Goal: Task Accomplishment & Management: Manage account settings

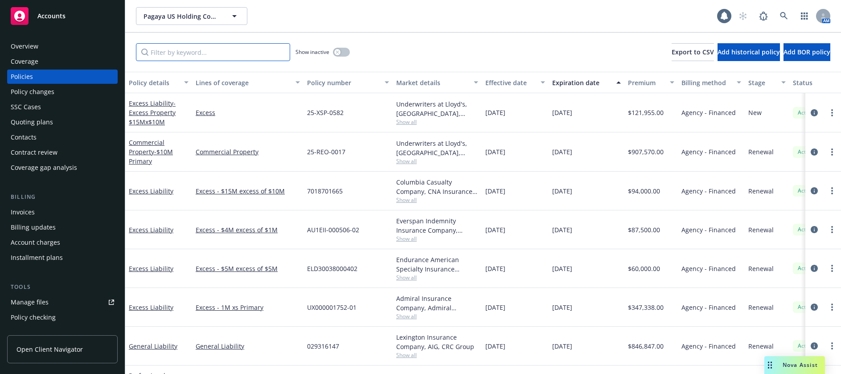
click at [191, 53] on input "Filter by keyword..." at bounding box center [213, 52] width 154 height 18
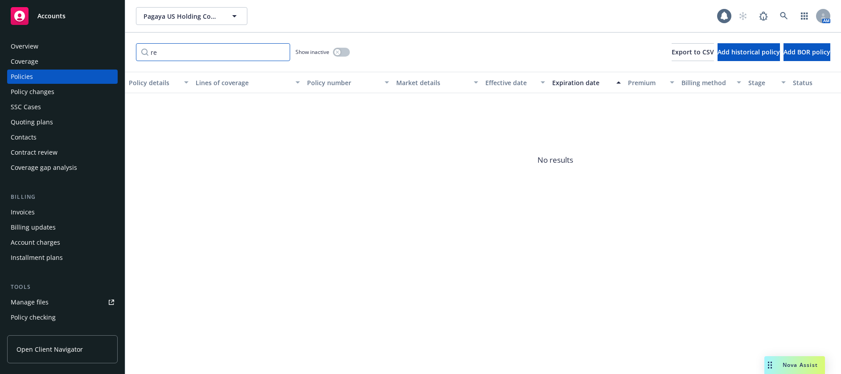
type input "r"
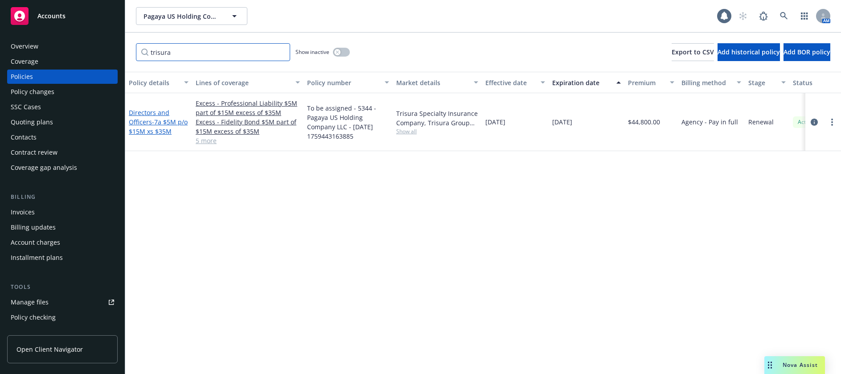
type input "trisura"
click at [163, 127] on span "- 7a $5M p/o $15M xs $35M" at bounding box center [158, 127] width 59 height 18
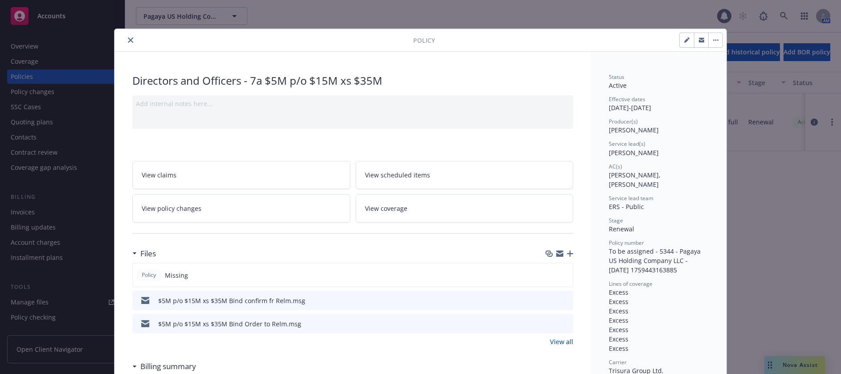
click at [567, 253] on icon "button" at bounding box center [570, 253] width 6 height 6
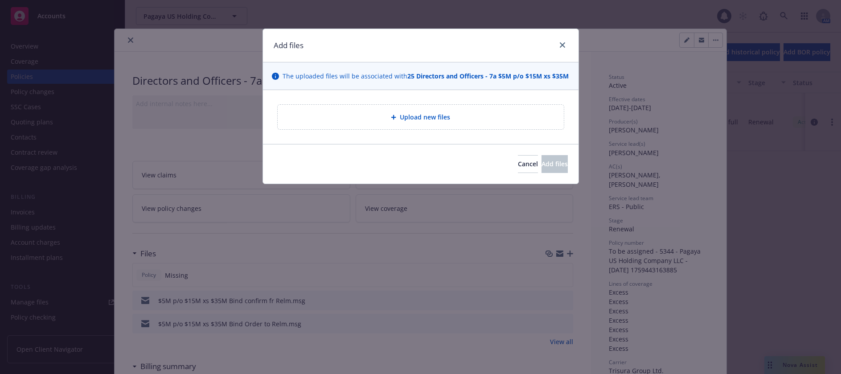
click at [434, 117] on span "Upload new files" at bounding box center [425, 116] width 50 height 9
type textarea "x"
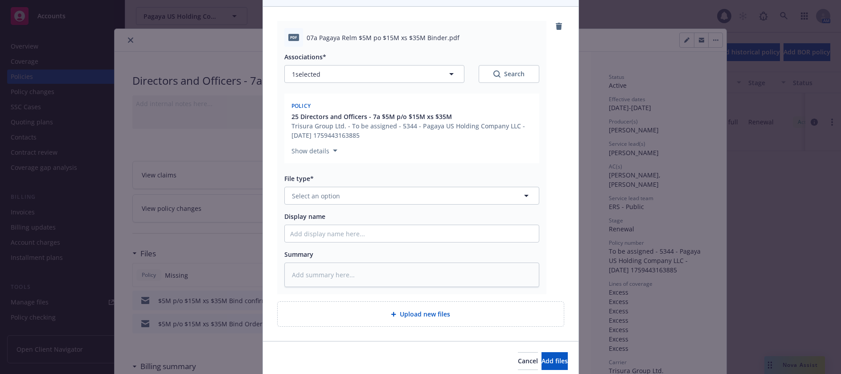
scroll to position [89, 0]
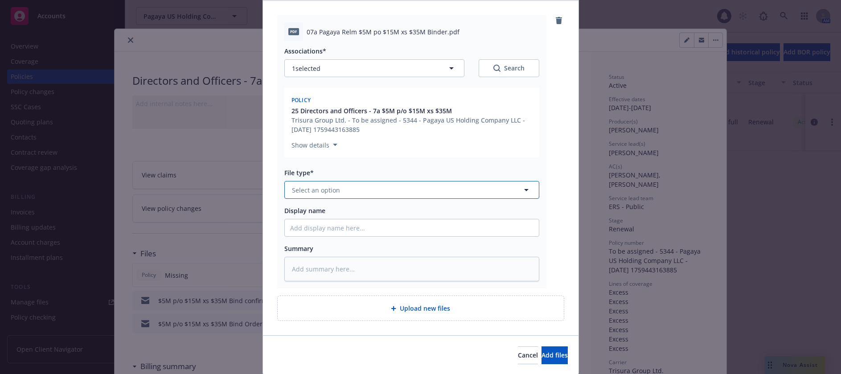
click at [329, 190] on span "Select an option" at bounding box center [316, 189] width 48 height 9
type input "b"
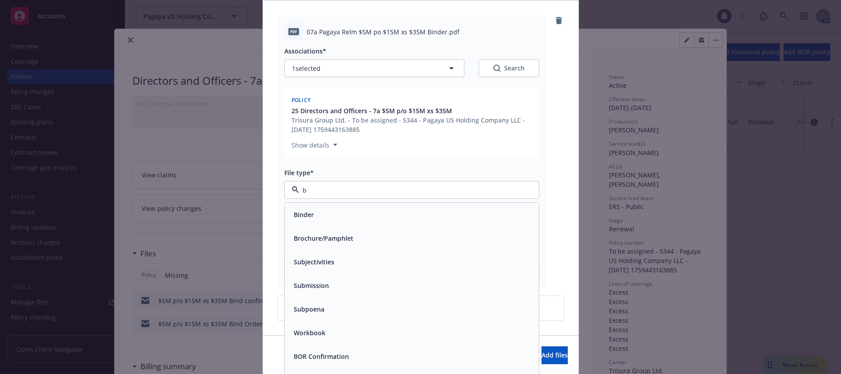
click at [305, 216] on span "Binder" at bounding box center [304, 214] width 20 height 9
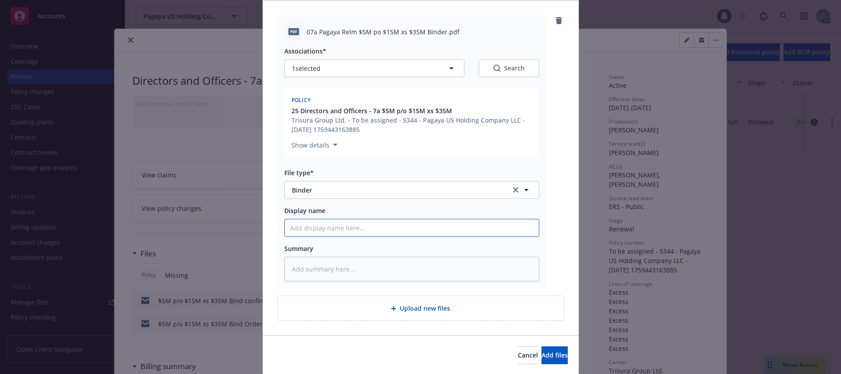
click at [343, 227] on input "Display name" at bounding box center [412, 227] width 254 height 17
type textarea "x"
type input "0"
type textarea "x"
type input "07"
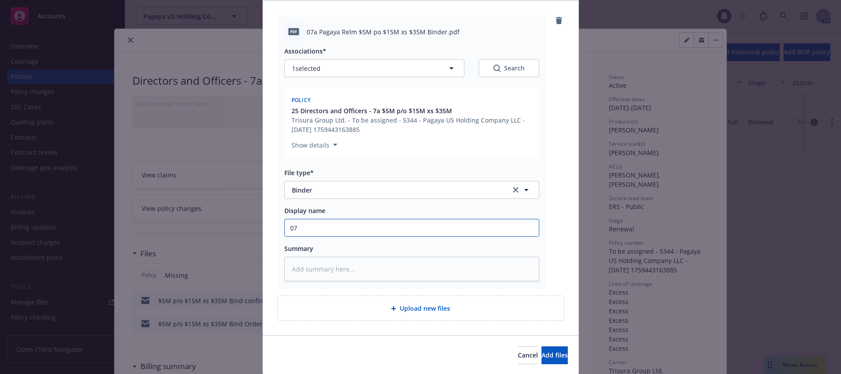
type textarea "x"
type input "07a"
type textarea "x"
type input "07a"
type textarea "x"
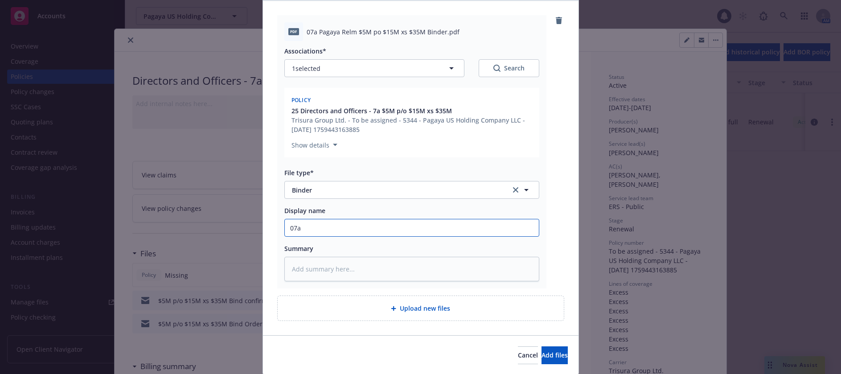
type input "07a R"
type textarea "x"
type input "07a Re"
type textarea "x"
type input "07a Rea"
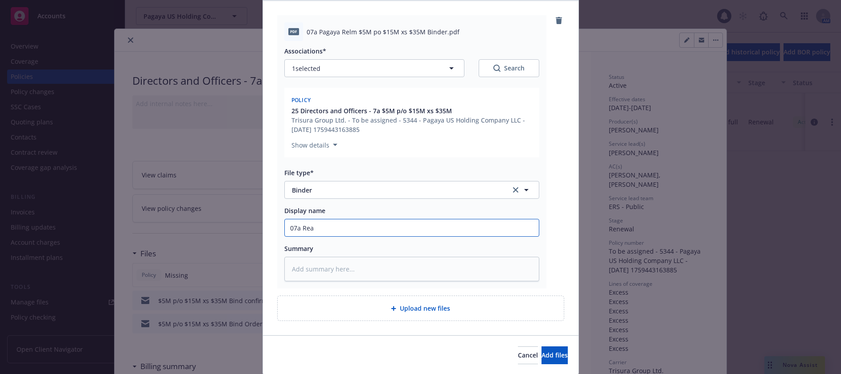
type textarea "x"
type input "07a Re"
type textarea "x"
type input "07a Rel"
type textarea "x"
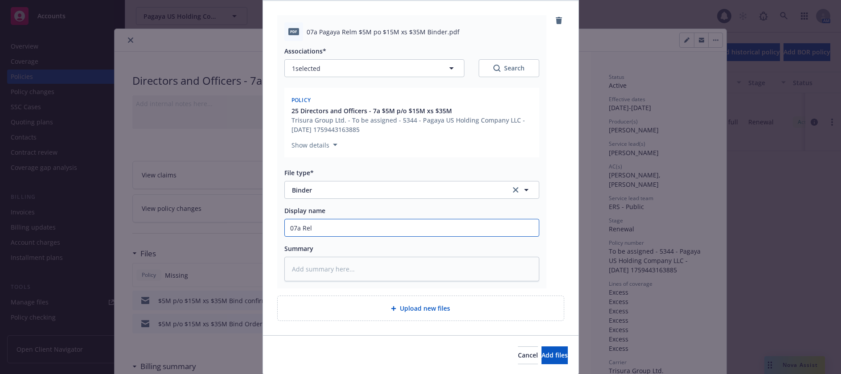
type input "07a Relm"
type textarea "x"
type input "07a Relm"
type textarea "x"
type input "07a Relm $"
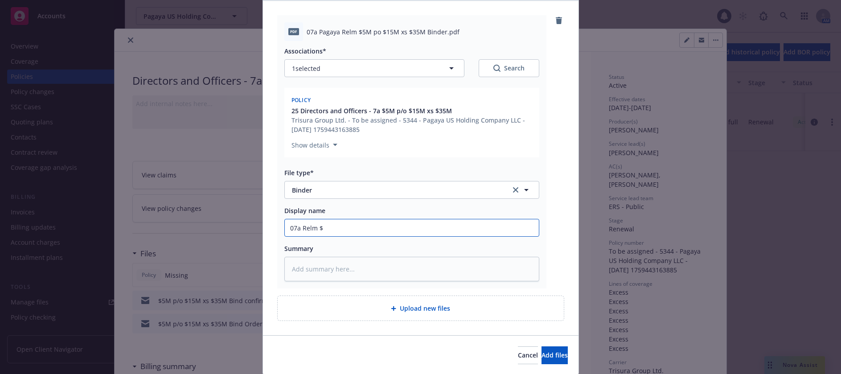
type textarea "x"
type input "07a Relm $5"
type textarea "x"
type input "07a Relm $5M"
type textarea "x"
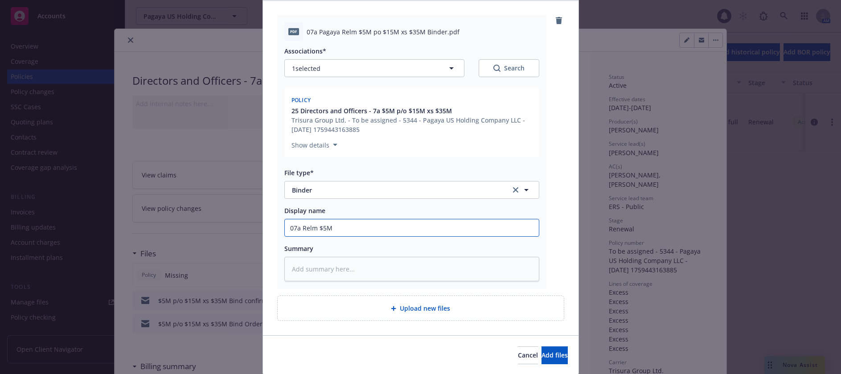
type input "07a Relm $5M"
type textarea "x"
type input "07a Relm $5M p"
type textarea "x"
type input "07a Relm $5M po"
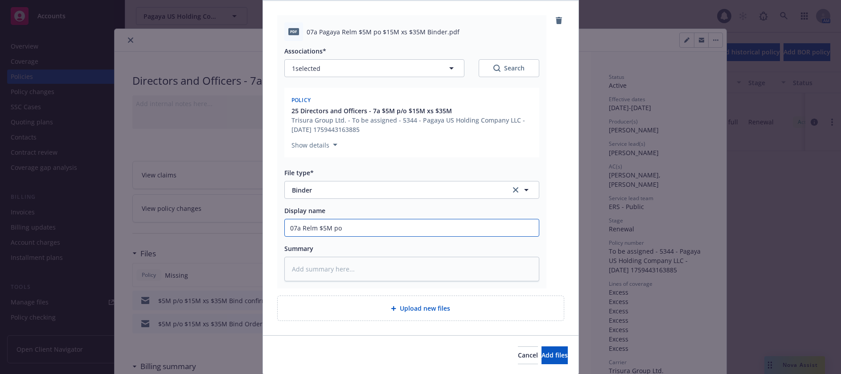
type textarea "x"
type input "07a Relm $5M po"
type textarea "x"
type input "07a Relm $5M po $"
type textarea "x"
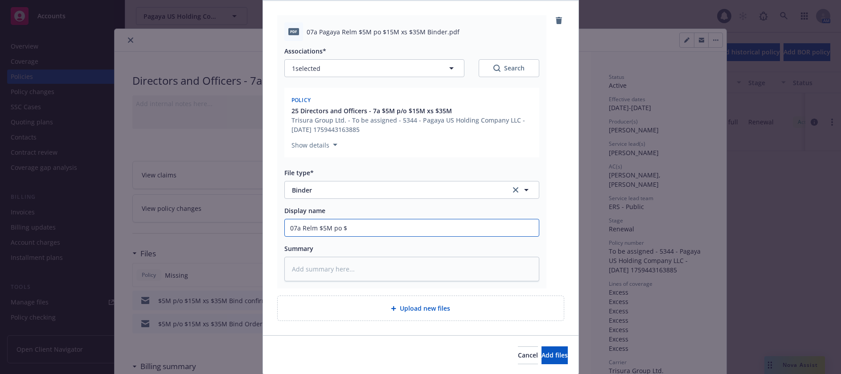
type input "07a Relm $5M po $1"
type textarea "x"
type input "07a Relm $5M po $15"
type textarea "x"
type input "07a Relm $5M po $15M"
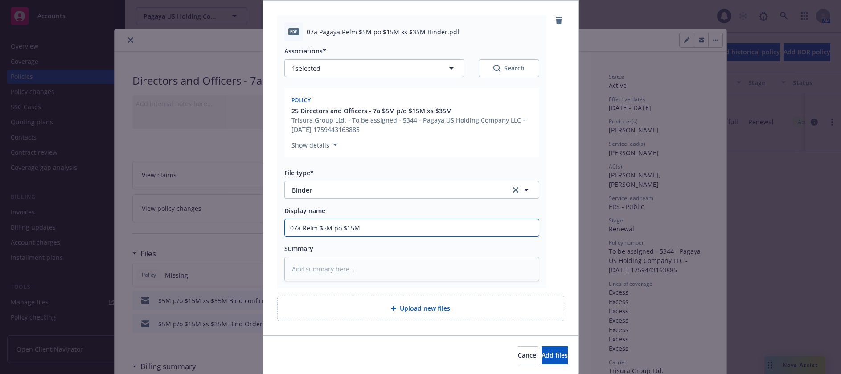
type textarea "x"
type input "07a Relm $5M po $15M"
type textarea "x"
type input "07a Relm $5M po $15M x"
type textarea "x"
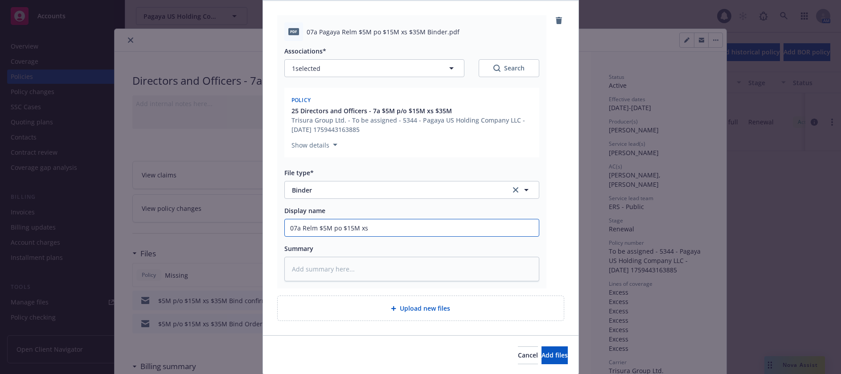
type input "07a Relm $5M po $15M xs"
type textarea "x"
type input "07a Relm $5M po $15M xs $"
type textarea "x"
type input "07a Relm $5M po $15M xs $3"
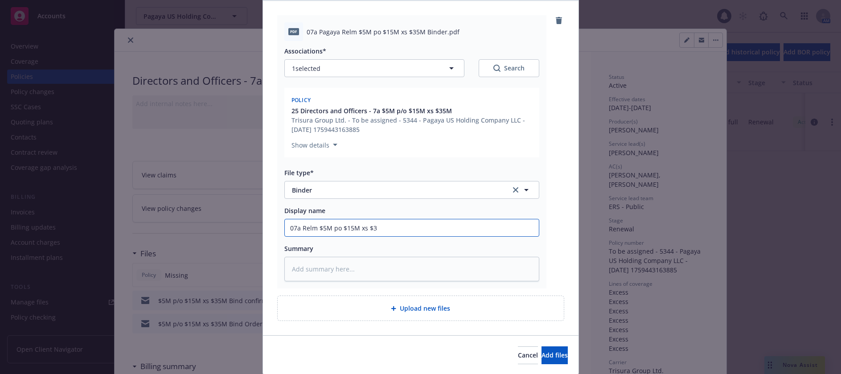
type textarea "x"
type input "07a Relm $5M po $15M xs $35"
type textarea "x"
type input "07a Relm $5M po $15M xs $35M"
type textarea "x"
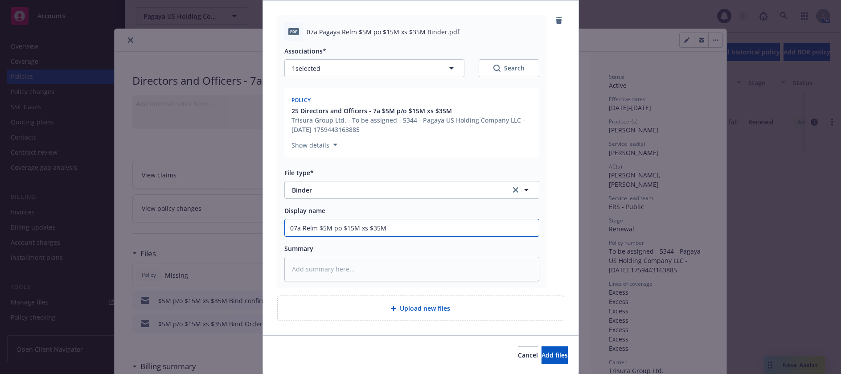
type input "07a Relm $5M po $15M xs $35M"
type textarea "x"
type input "07a Relm $5M po $15M xs $35M B"
type textarea "x"
type input "07a Relm $5M po $15M xs $35M Bi"
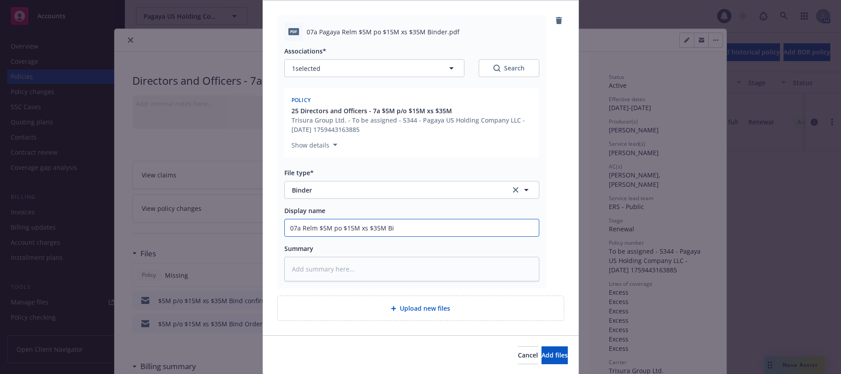
type textarea "x"
type input "07a Relm $5M po $15M xs $35M Bin"
type textarea "x"
type input "07a Relm $5M po $15M xs $35M Bind"
type textarea "x"
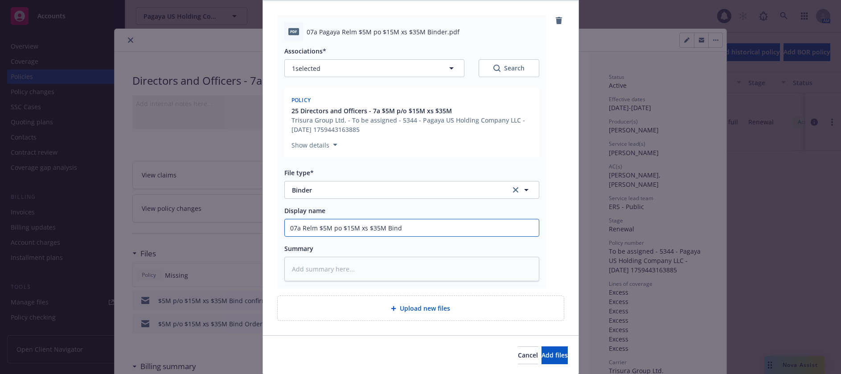
type input "07a Relm $5M po $15M xs $35M Binde"
type textarea "x"
type input "07a Relm $5M po $15M xs $35M Binder"
click at [431, 306] on span "Upload new files" at bounding box center [425, 307] width 50 height 9
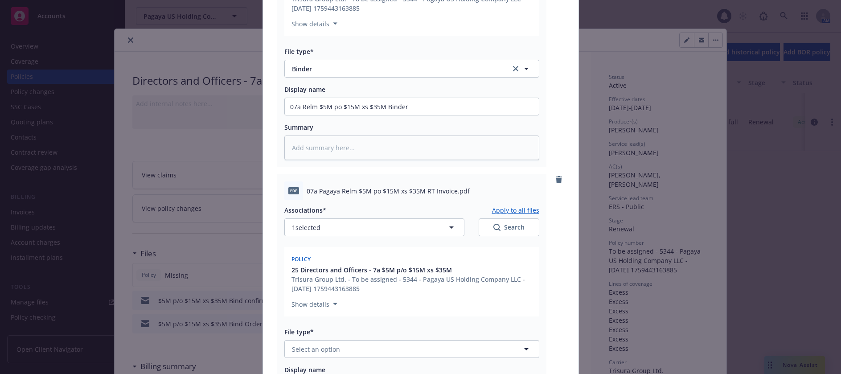
scroll to position [223, 0]
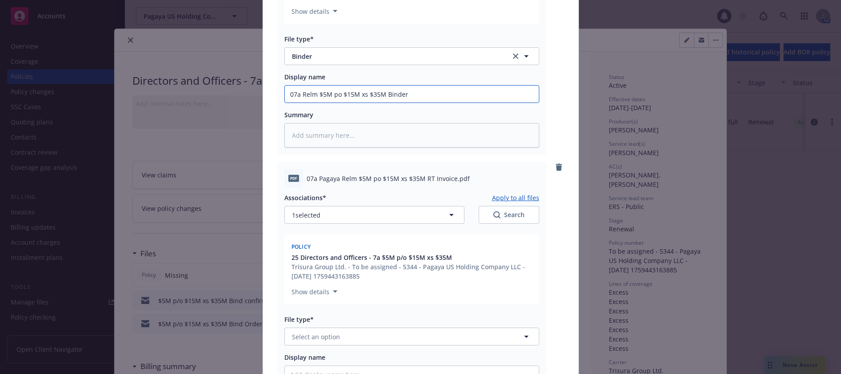
drag, startPoint x: 406, startPoint y: 92, endPoint x: 270, endPoint y: 97, distance: 136.4
click at [270, 97] on div "pdf 07a Pagaya Relm $5M po $15M xs $35M Binder.pdf Associations* Apply to all f…" at bounding box center [420, 174] width 315 height 614
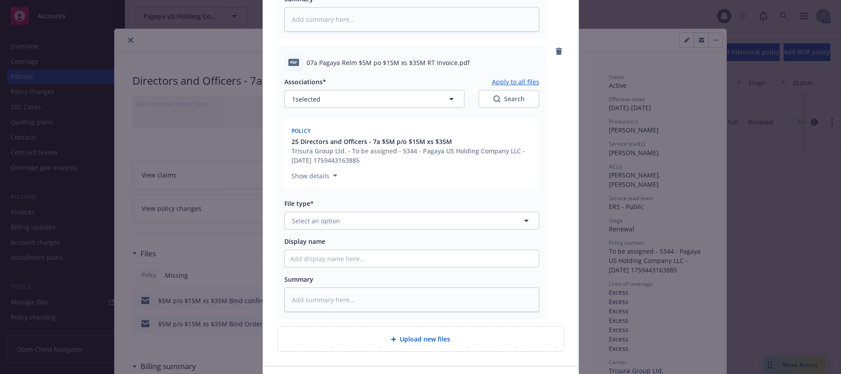
scroll to position [399, 0]
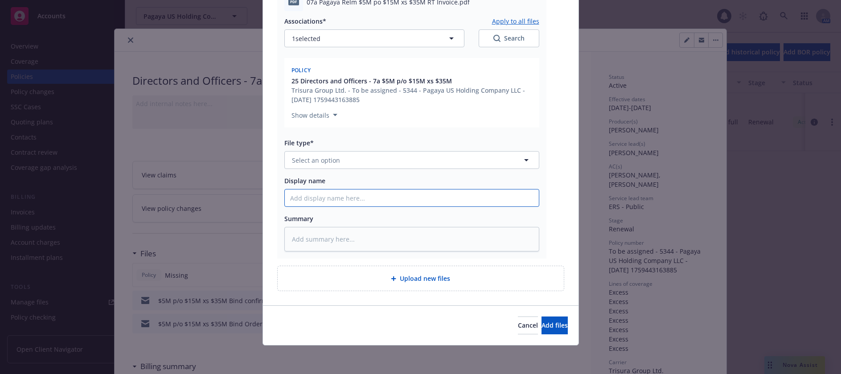
click at [322, 198] on input "Display name" at bounding box center [412, 197] width 254 height 17
paste input "07a Relm $5M po $15M xs $35M Binder"
type textarea "x"
type input "07a Relm $5M po $15M xs $35M Binder"
click at [331, 159] on span "Select an option" at bounding box center [316, 159] width 48 height 9
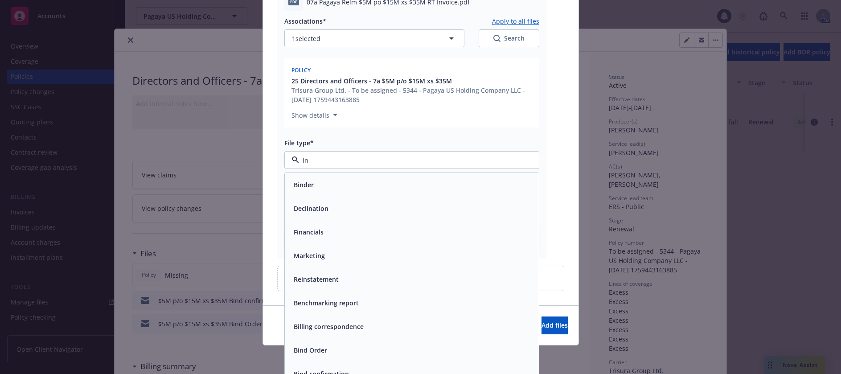
type input "inv"
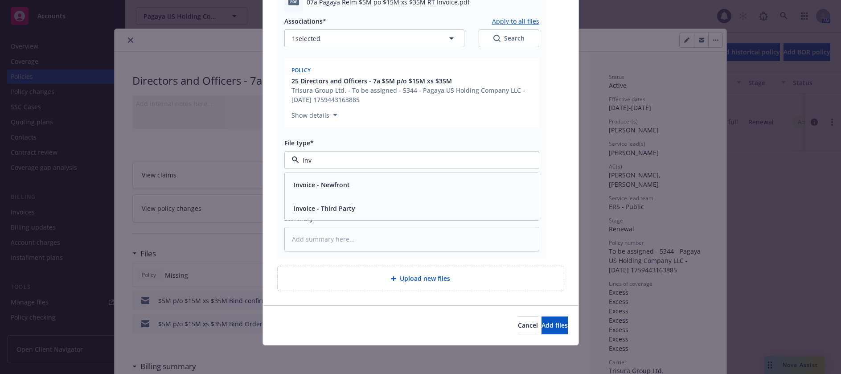
click at [325, 212] on span "Invoice - Third Party" at bounding box center [324, 208] width 61 height 9
click at [420, 200] on input "07a Relm $5M po $15M xs $35M Binder" at bounding box center [412, 197] width 254 height 17
type textarea "x"
type input "07a Relm $5M po $15M xs $35M Binde"
type textarea "x"
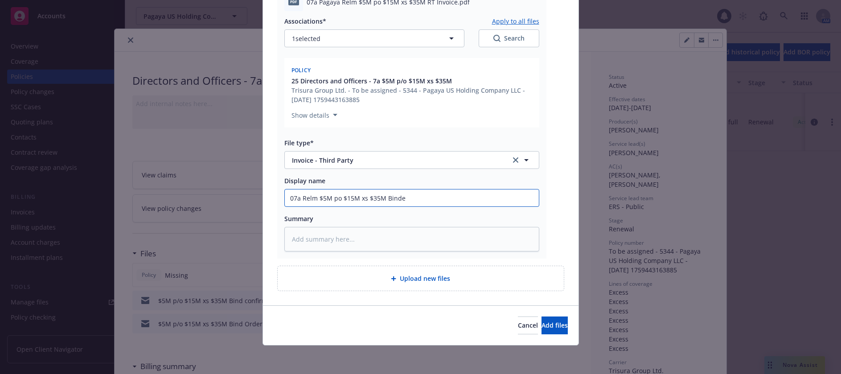
type input "07a Relm $5M po $15M xs $35M Bine"
type textarea "x"
type input "07a Relm $5M po $15M xs $35M Bne"
type textarea "x"
type input "07a Relm $5M po $15M xs $35M ne"
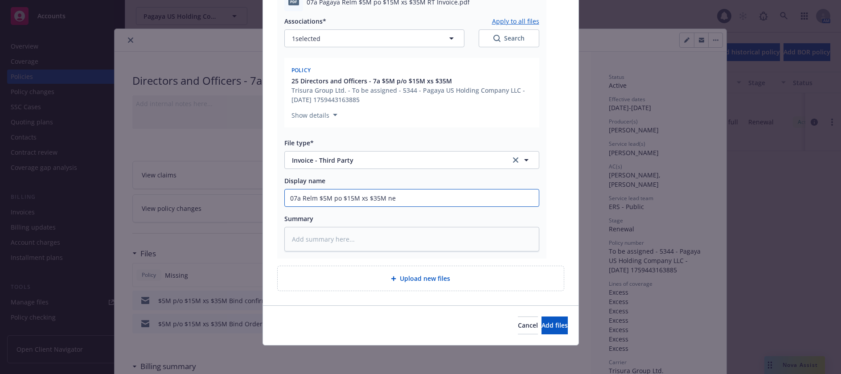
type textarea "x"
type input "07a Relm $5M po $15M xs $35M Ine"
type textarea "x"
type input "07a Relm $5M po $15M xs $35M Inve"
type textarea "x"
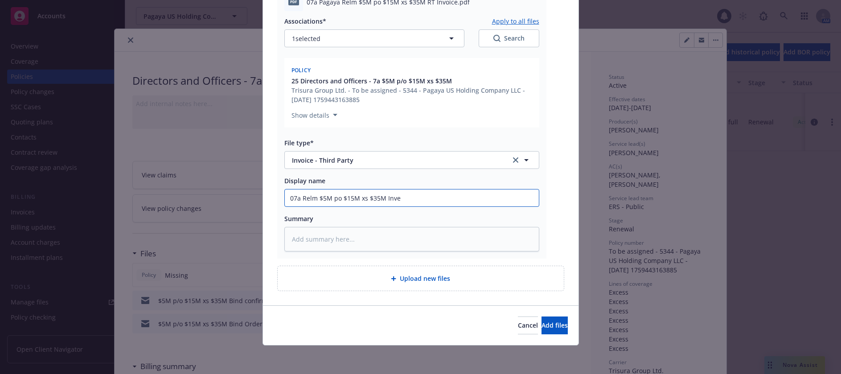
type input "07a Relm $5M po $15M xs $35M Invoe"
type textarea "x"
type input "07a Relm $5M po $15M xs $35M Invoie"
type textarea "x"
type input "07a Relm $5M po $15M xs $35M Invoice"
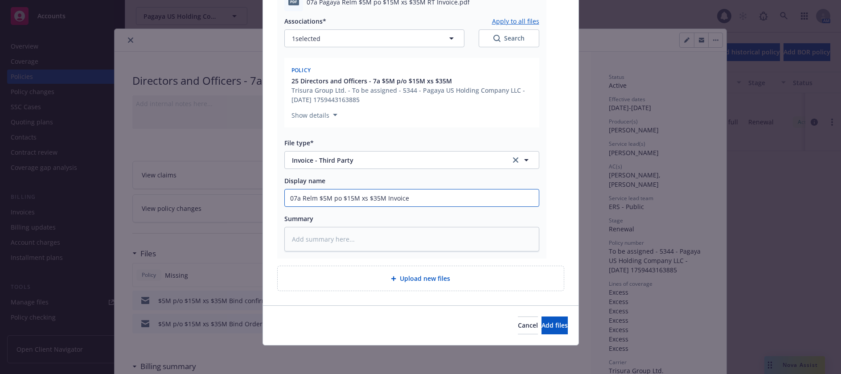
type textarea "x"
type input "07a Relm $5M po $15M xs $35M RInvoice"
type textarea "x"
type input "07a Relm $5M po $15M xs $35M RTInvoice"
type textarea "x"
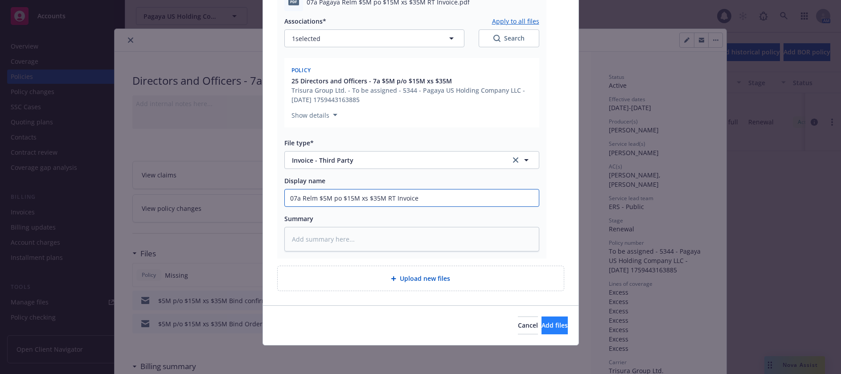
type input "07a Relm $5M po $15M xs $35M RT Invoice"
click at [541, 329] on span "Add files" at bounding box center [554, 325] width 26 height 8
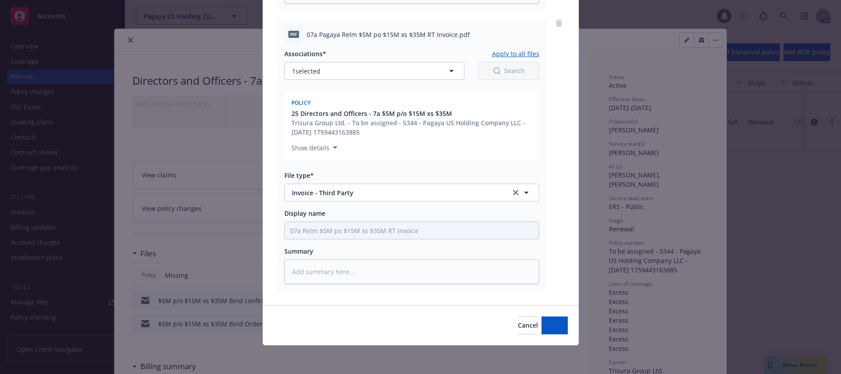
scroll to position [367, 0]
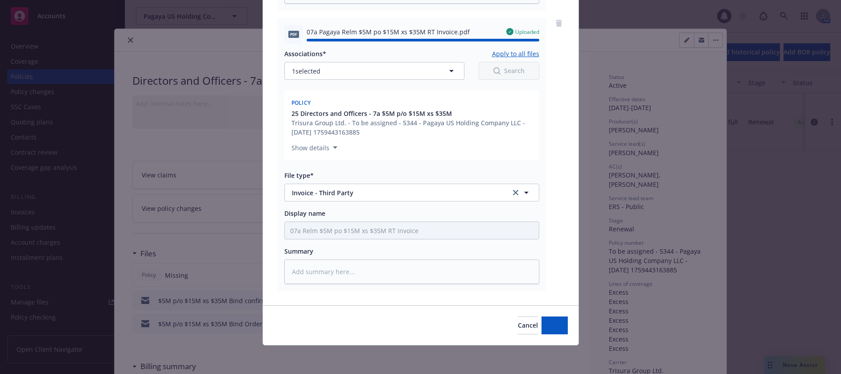
type textarea "x"
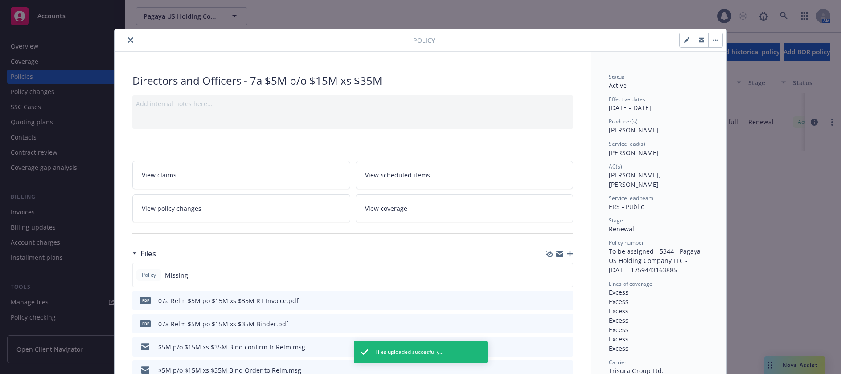
click at [684, 39] on icon "button" at bounding box center [686, 39] width 5 height 5
select select "RENEWAL"
select select "12"
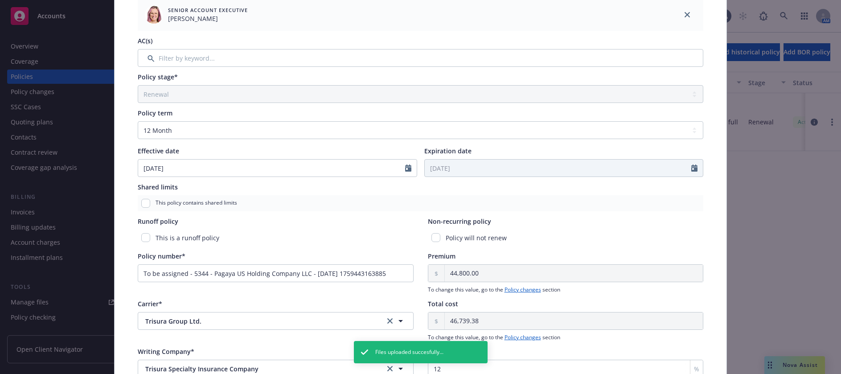
scroll to position [267, 0]
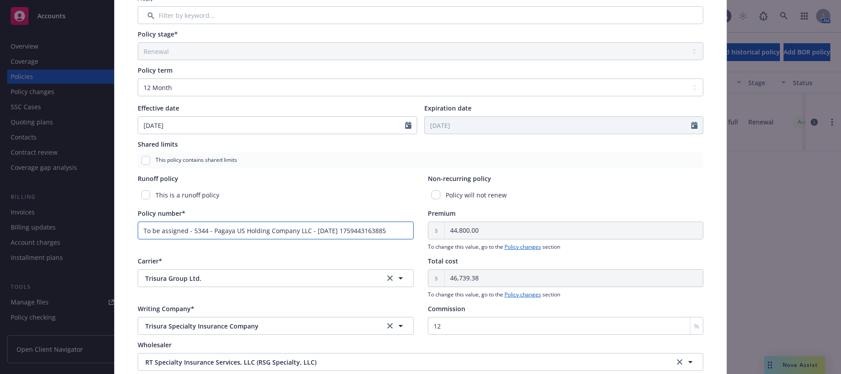
drag, startPoint x: 394, startPoint y: 229, endPoint x: 137, endPoint y: 229, distance: 257.0
click at [138, 229] on input "To be assigned - 5344 - Pagaya US Holding Company LLC - [DATE] 1759443163885" at bounding box center [276, 230] width 276 height 18
click at [153, 227] on input "Policy number*" at bounding box center [276, 230] width 276 height 18
paste input "RILECYBDOEPLFIFL8682025"
type input "RILECYBDOEPLFIFL8682025"
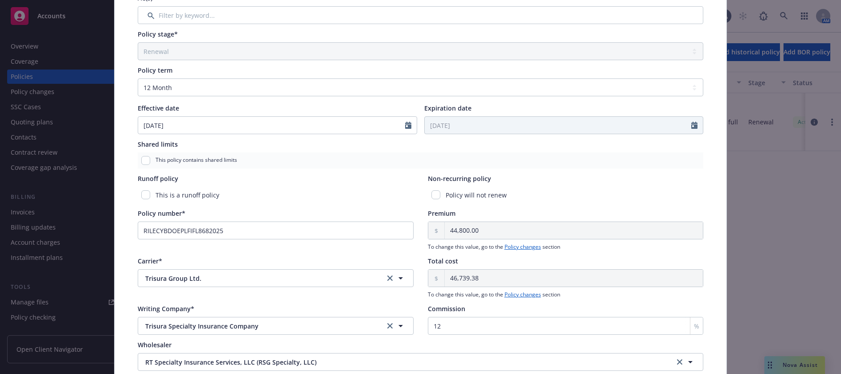
click at [326, 165] on div "This policy contains shared limits" at bounding box center [420, 160] width 565 height 16
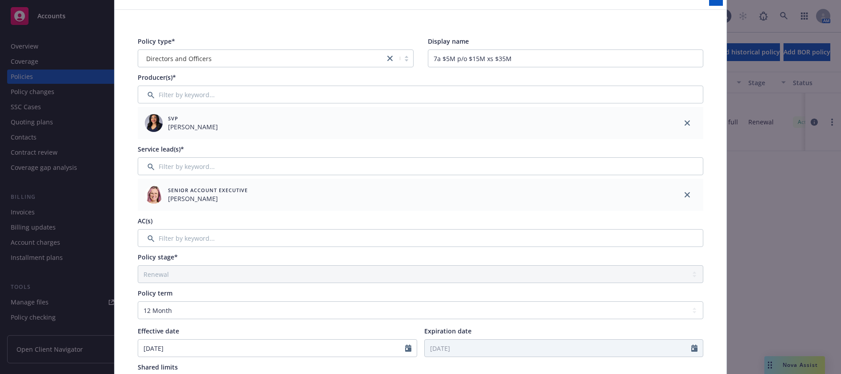
scroll to position [0, 0]
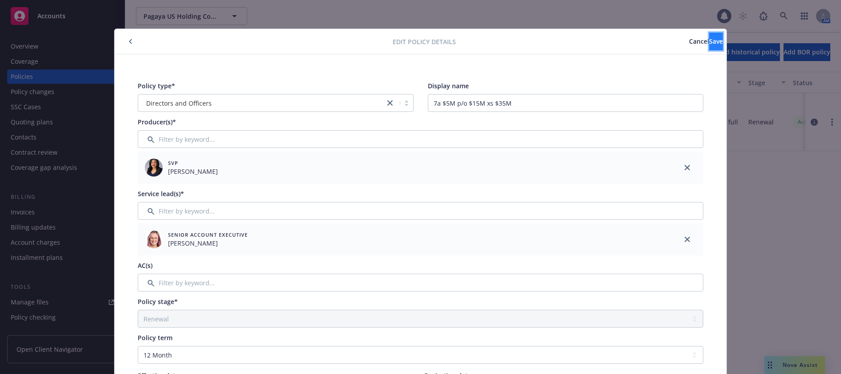
click at [709, 41] on span "Save" at bounding box center [716, 41] width 14 height 8
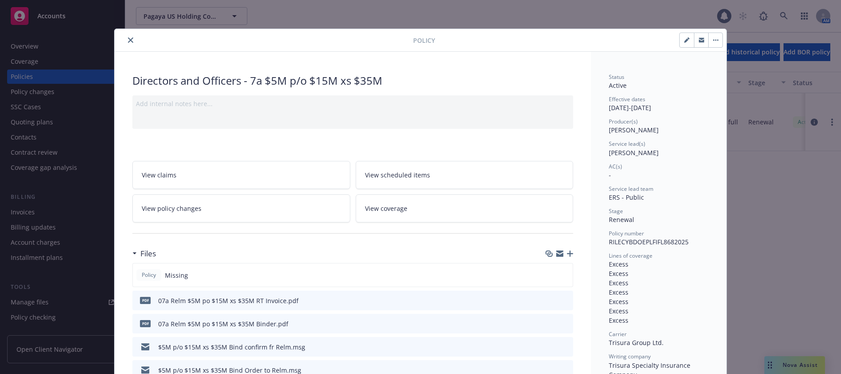
click at [128, 39] on icon "close" at bounding box center [130, 39] width 5 height 5
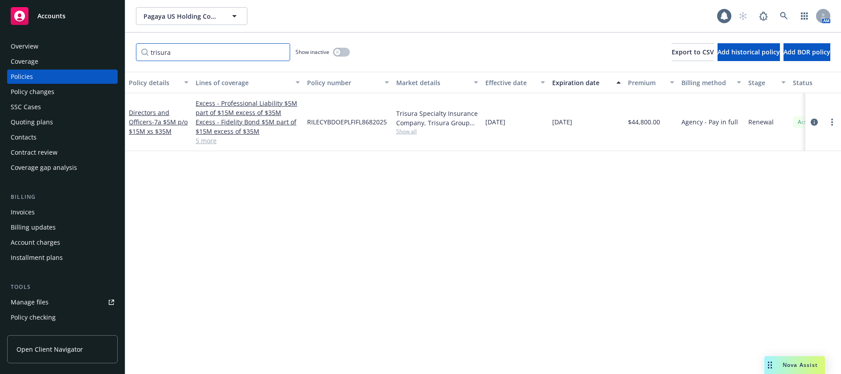
drag, startPoint x: 179, startPoint y: 53, endPoint x: 150, endPoint y: 49, distance: 29.2
click at [150, 49] on input "trisura" at bounding box center [213, 52] width 154 height 18
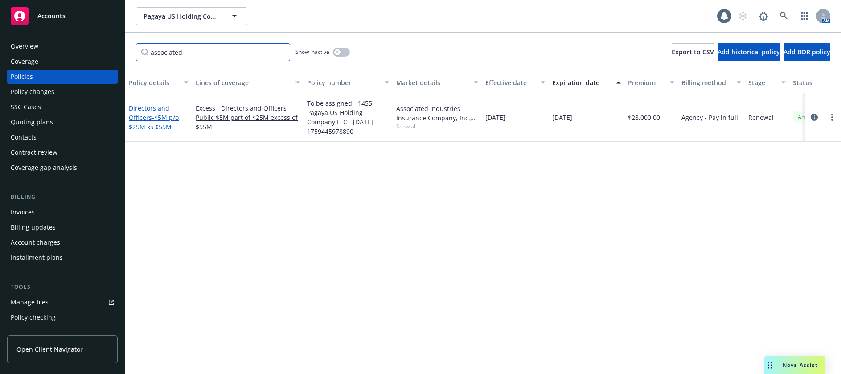
type input "associated"
click at [168, 119] on span "- $5M p/o $25M xs $55M" at bounding box center [154, 122] width 50 height 18
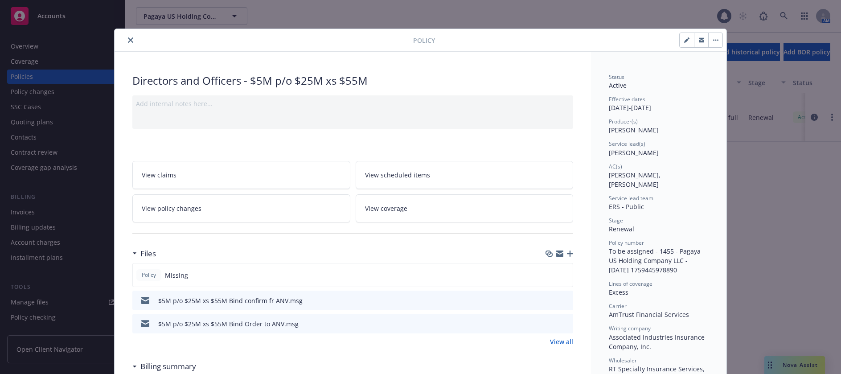
click at [567, 253] on icon "button" at bounding box center [570, 253] width 6 height 6
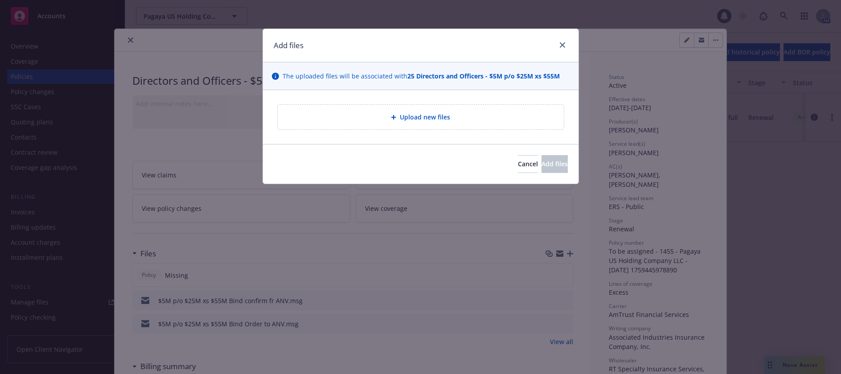
click at [438, 118] on span "Upload new files" at bounding box center [425, 116] width 50 height 9
type textarea "x"
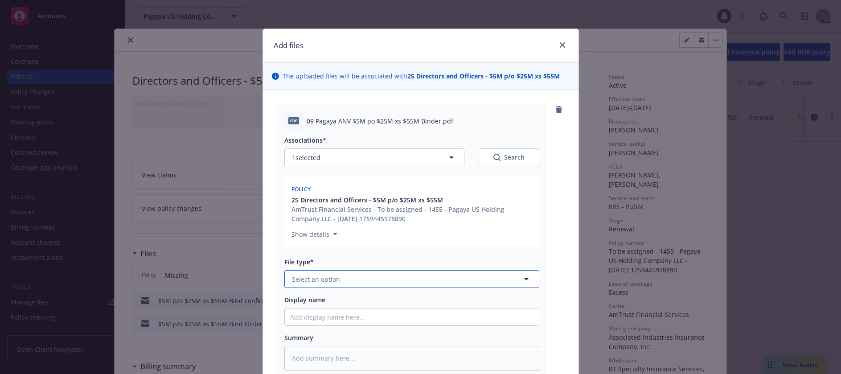
click at [326, 278] on span "Select an option" at bounding box center [316, 278] width 48 height 9
type input "b"
click at [306, 302] on span "Binder" at bounding box center [304, 303] width 20 height 9
click at [306, 315] on input "Display name" at bounding box center [412, 316] width 254 height 17
type textarea "x"
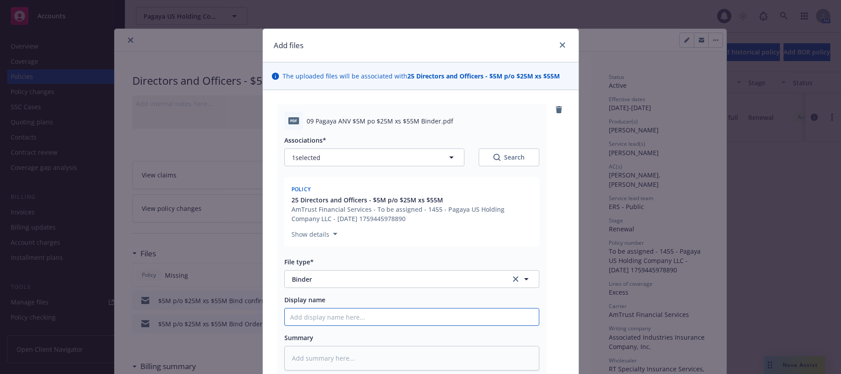
type input "0"
type textarea "x"
type input "09"
type textarea "x"
type input "09"
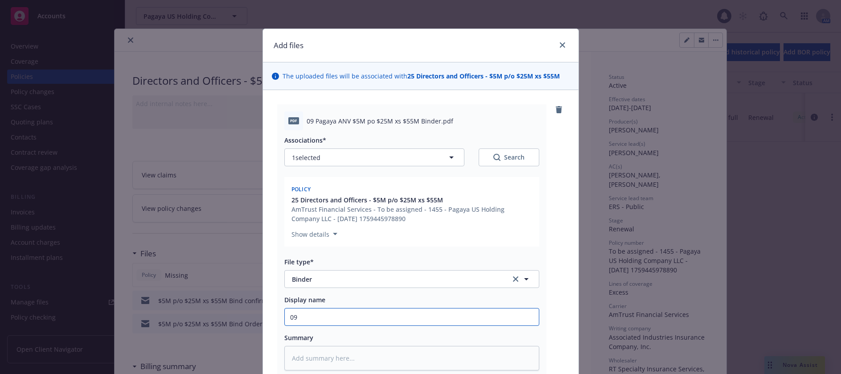
type textarea "x"
type input "09 A"
type textarea "x"
type input "09 AN"
type textarea "x"
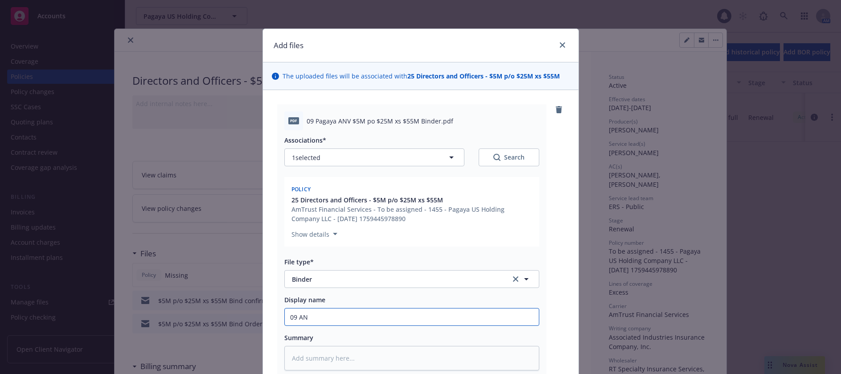
type input "09 ANV"
type textarea "x"
type input "09 ANV"
type textarea "x"
type input "09 ANV $"
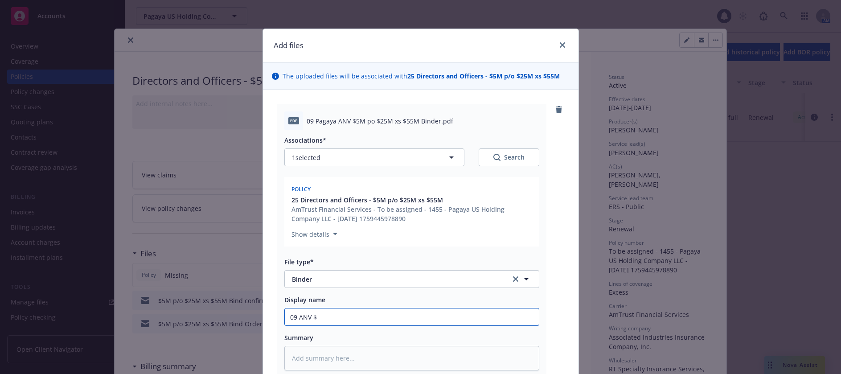
type textarea "x"
type input "09 ANV $5"
type textarea "x"
type input "09 ANV $5M"
type textarea "x"
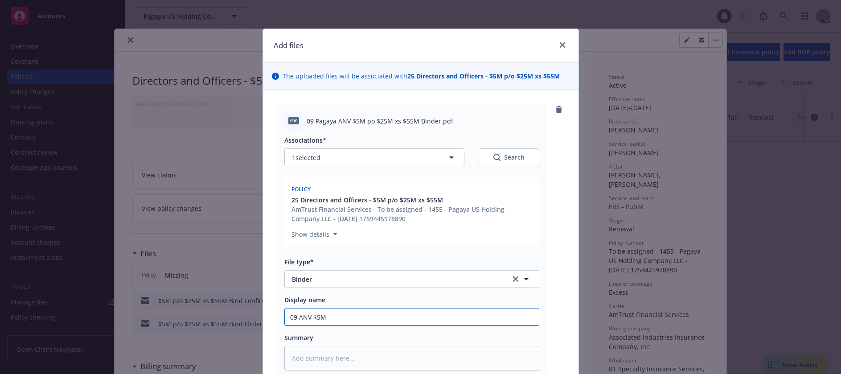
type input "09 ANV $5M"
type textarea "x"
type input "09 ANV $5M p"
type textarea "x"
type input "09 ANV $5M po"
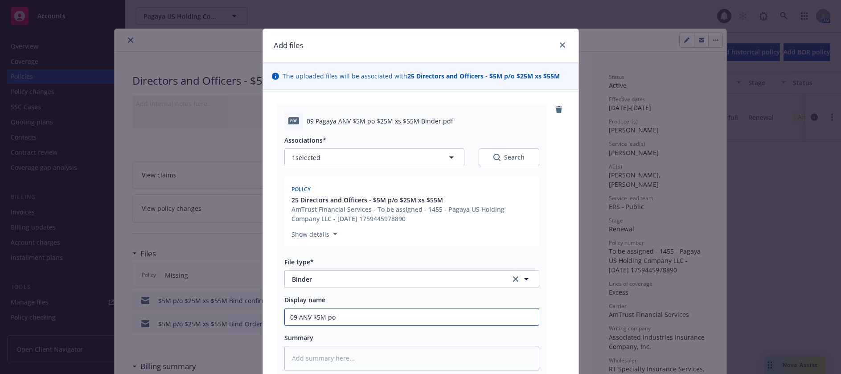
type textarea "x"
type input "09 ANV $5M po"
type textarea "x"
type input "09 ANV $5M po $"
type textarea "x"
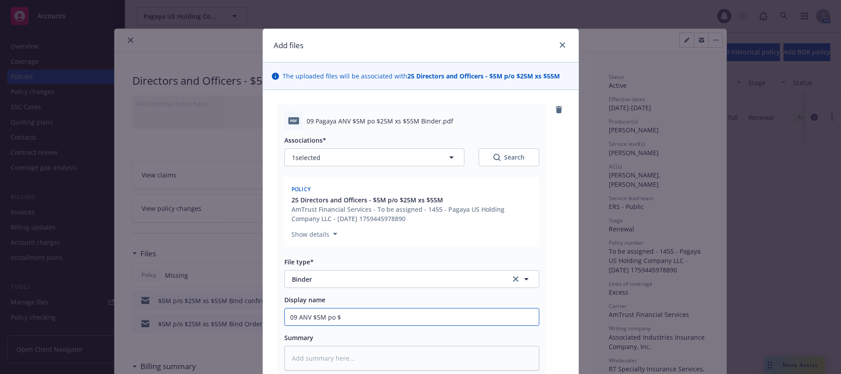
type input "09 ANV $5M po $2"
type textarea "x"
type input "09 ANV $5M po $25"
type textarea "x"
type input "09 ANV $5M po $25M"
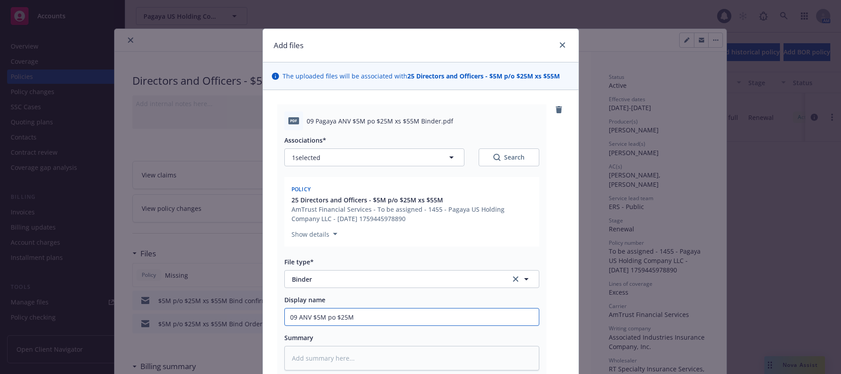
type textarea "x"
type input "09 ANV $5M po $25M"
type textarea "x"
type input "09 ANV $5M po $25M x"
type textarea "x"
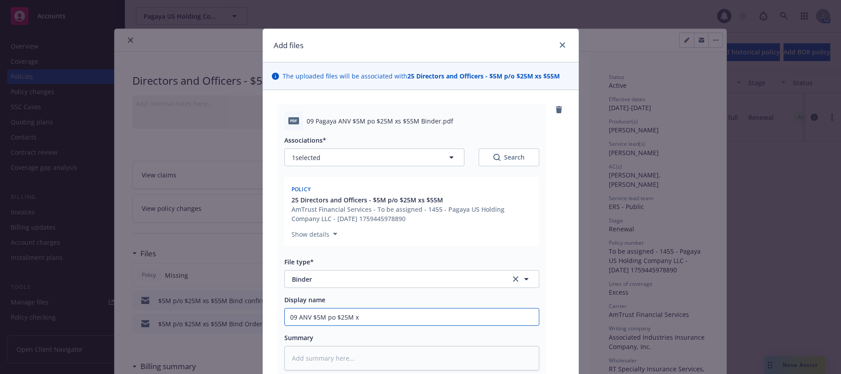
type input "09 ANV $5M po $25M xs"
type textarea "x"
type input "09 ANV $5M po $25M xs"
type textarea "x"
type input "09 ANV $5M po $25M xs $"
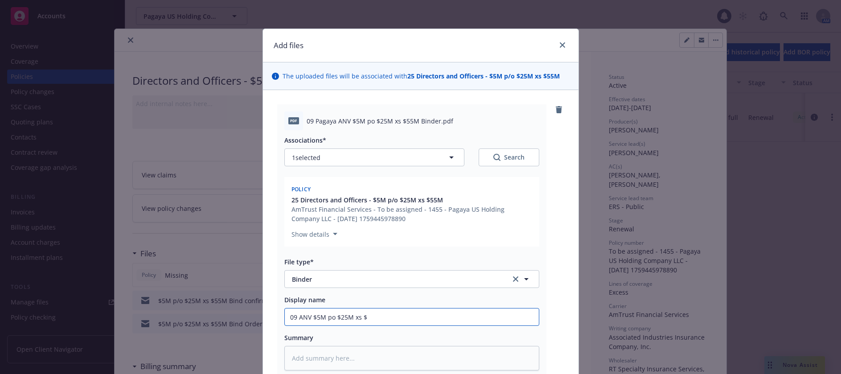
type textarea "x"
type input "09 ANV $5M po $25M xs $5"
type textarea "x"
type input "09 ANV $5M po $25M xs $55"
type textarea "x"
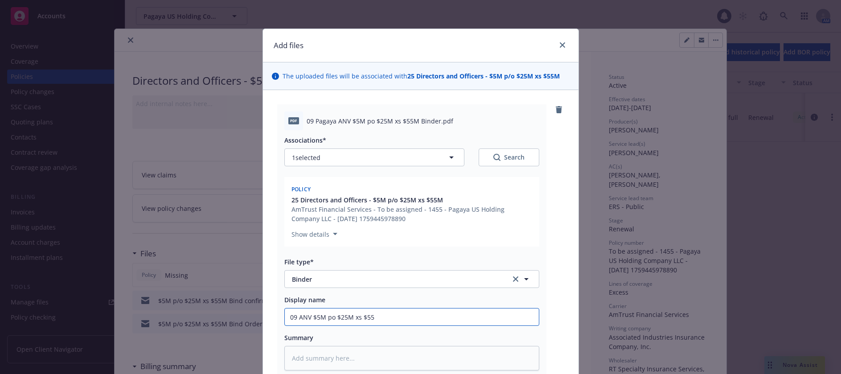
type input "09 ANV $5M po $25M xs $55M"
type textarea "x"
type input "09 ANV $5M po $25M xs $55M B"
type textarea "x"
type input "09 ANV $5M po $25M xs $55M Bi"
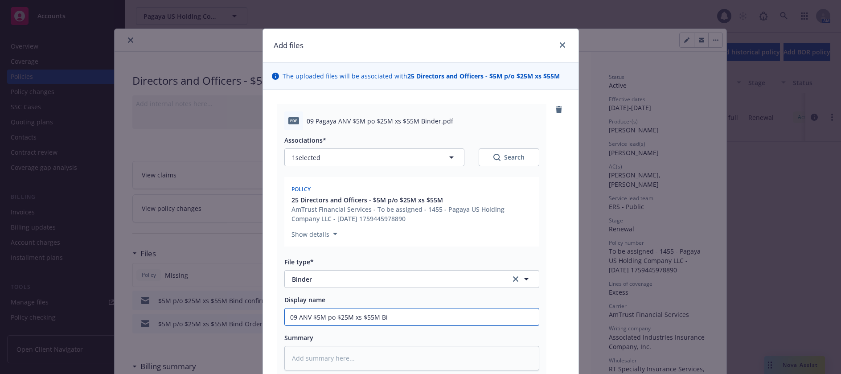
type textarea "x"
type input "09 ANV $5M po $25M xs $55M Bin"
type textarea "x"
type input "09 ANV $5M po $25M xs $55M Binc"
type textarea "x"
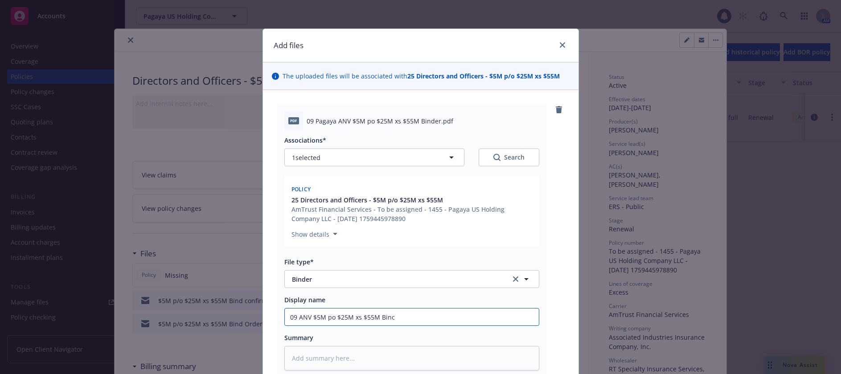
type input "09 ANV $5M po $25M xs $55M Bin"
type textarea "x"
type input "09 ANV $5M po $25M xs $55M Bind"
type textarea "x"
type input "09 ANV $5M po $25M xs $55M Binde"
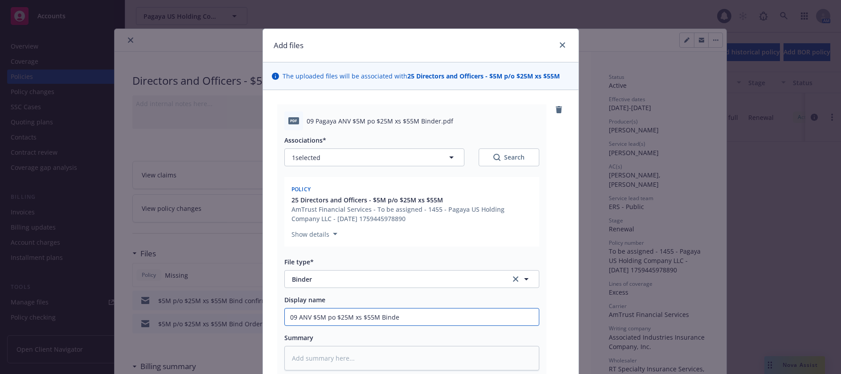
type textarea "x"
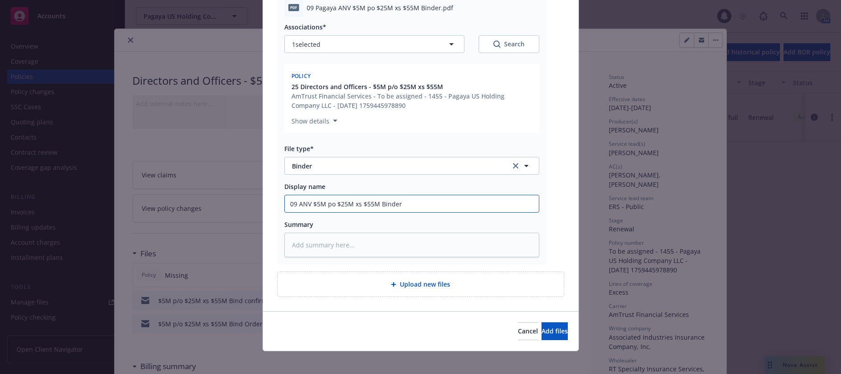
scroll to position [119, 0]
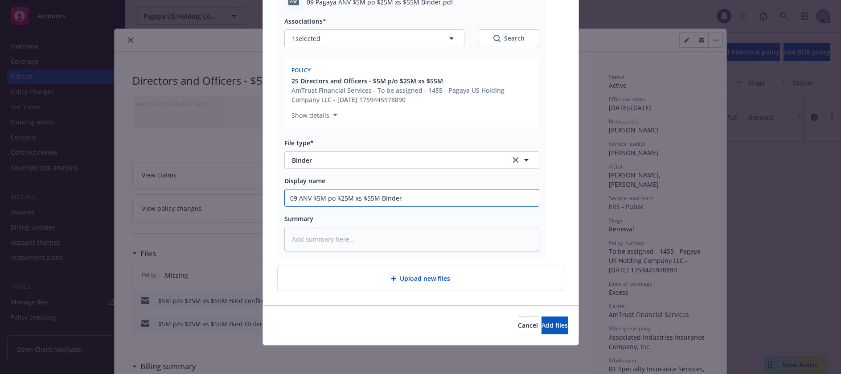
type input "09 ANV $5M po $25M xs $55M Binder"
click at [413, 279] on span "Upload new files" at bounding box center [425, 277] width 50 height 9
type textarea "x"
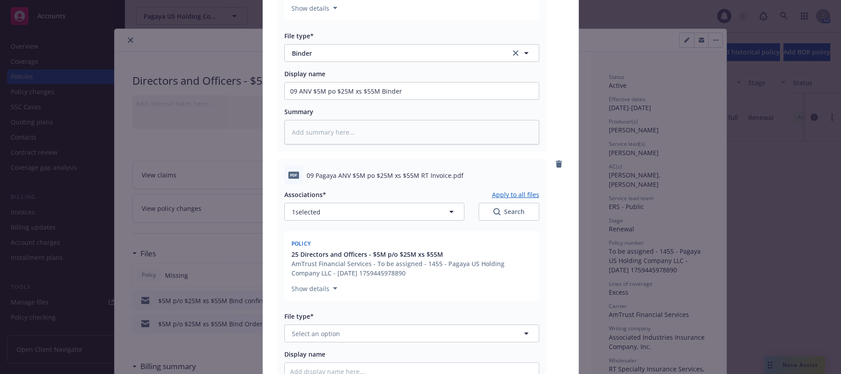
scroll to position [253, 0]
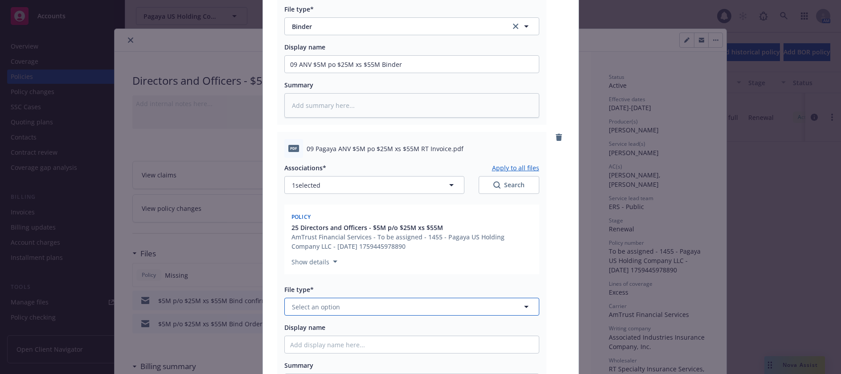
click at [312, 305] on span "Select an option" at bounding box center [316, 306] width 48 height 9
type input "inv"
click at [340, 356] on span "Invoice - Third Party" at bounding box center [324, 354] width 61 height 9
drag, startPoint x: 402, startPoint y: 65, endPoint x: 285, endPoint y: 70, distance: 117.7
click at [285, 70] on input "09 ANV $5M po $25M xs $55M Binder" at bounding box center [412, 64] width 254 height 17
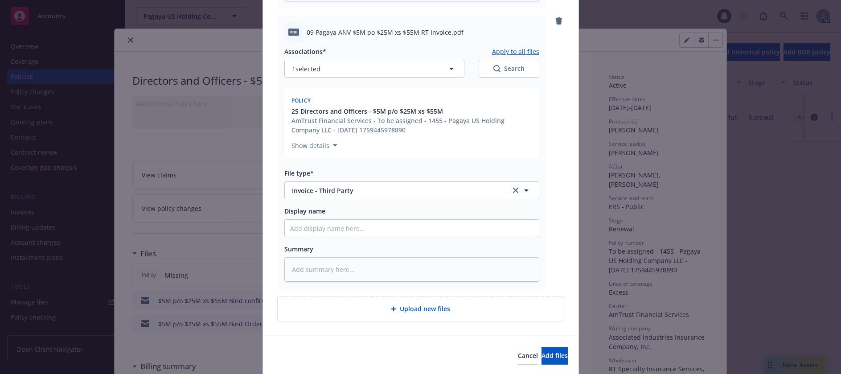
scroll to position [399, 0]
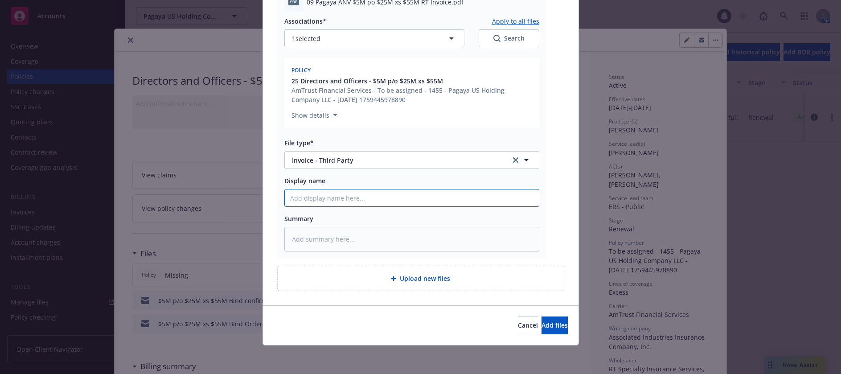
click at [356, 196] on input "Display name" at bounding box center [412, 197] width 254 height 17
paste input "09 ANV $5M po $25M xs $55M Binder"
type textarea "x"
type input "09 ANV $5M po $25M xs $55M Binder"
type textarea "x"
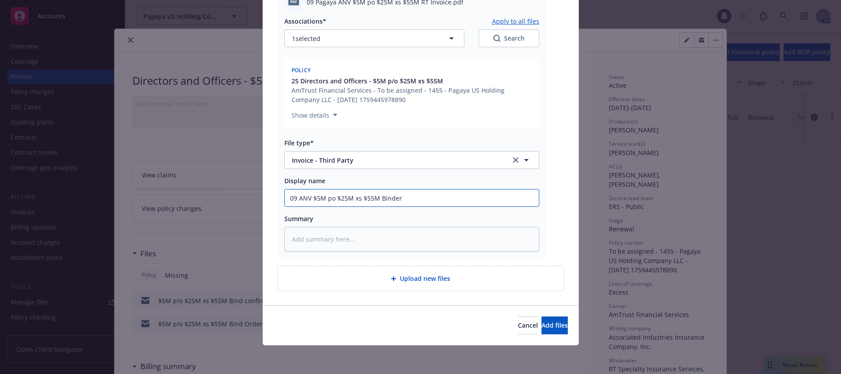
type input "09 ANV $5M po $25M xs $55M Binde"
type textarea "x"
type input "09 ANV $5M po $25M xs $55M Bine"
type textarea "x"
type input "09 ANV $5M po $25M xs $55M Bne"
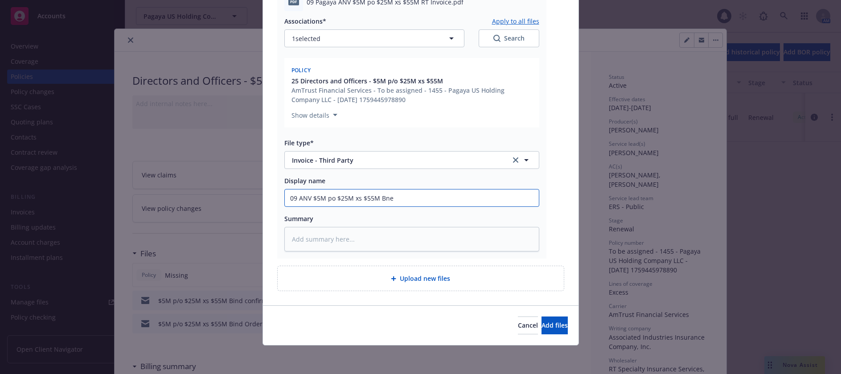
type textarea "x"
type input "09 ANV $5M po $25M xs $55M ne"
type textarea "x"
type input "09 ANV $5M po $25M xs $55M Rne"
type textarea "x"
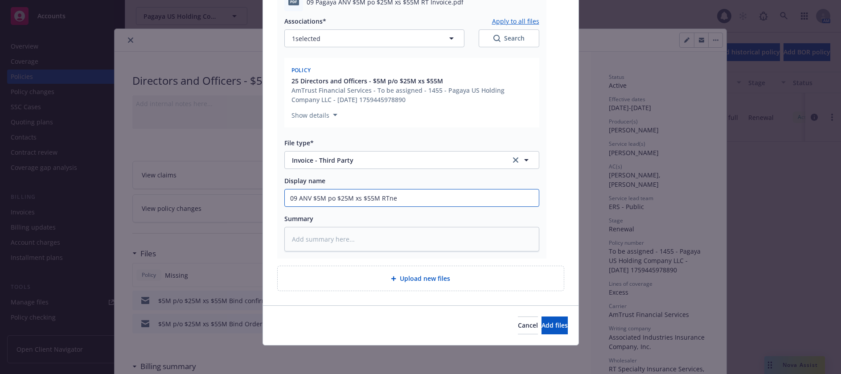
type input "09 ANV $5M po $25M xs $55M RT ne"
type textarea "x"
type input "09 ANV $5M po $25M xs $55M RT Ine"
type textarea "x"
type input "09 ANV $5M po $25M xs $55M RT Inve"
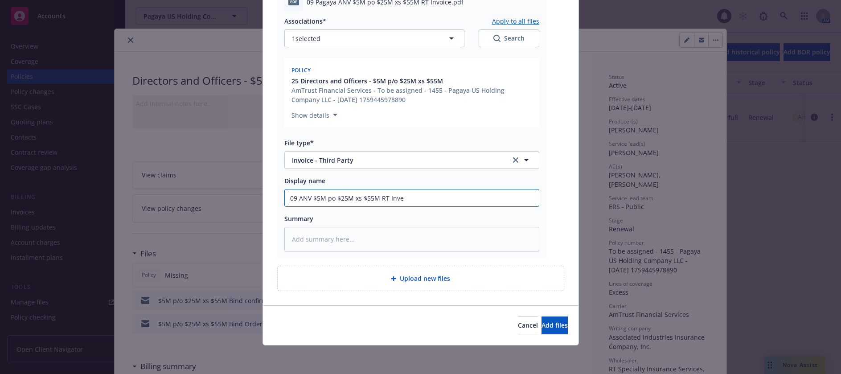
type textarea "x"
type input "09 ANV $5M po $25M xs $55M RT Invoe"
click at [541, 326] on span "Add files" at bounding box center [554, 325] width 26 height 8
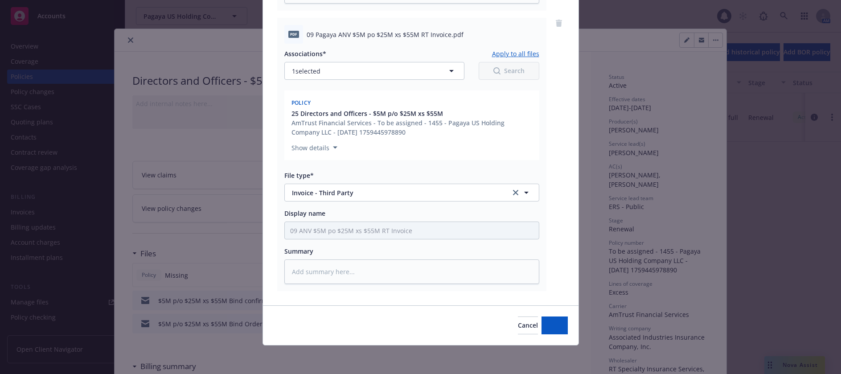
scroll to position [367, 0]
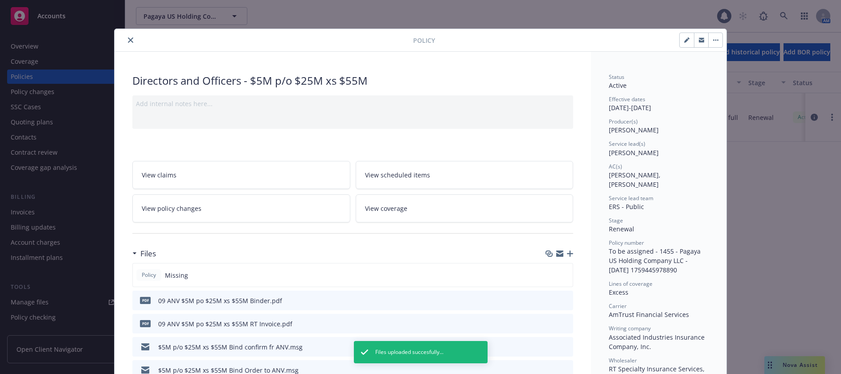
click at [684, 40] on icon "button" at bounding box center [686, 40] width 4 height 4
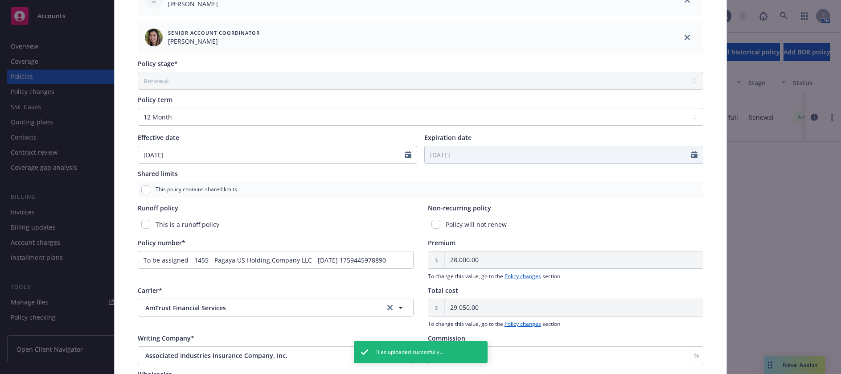
scroll to position [312, 0]
drag, startPoint x: 396, startPoint y: 259, endPoint x: 122, endPoint y: 256, distance: 274.4
click at [122, 256] on div "Policy type* Directors and Officers Display name $5M p/o $25M xs $55M Producer(…" at bounding box center [420, 102] width 612 height 719
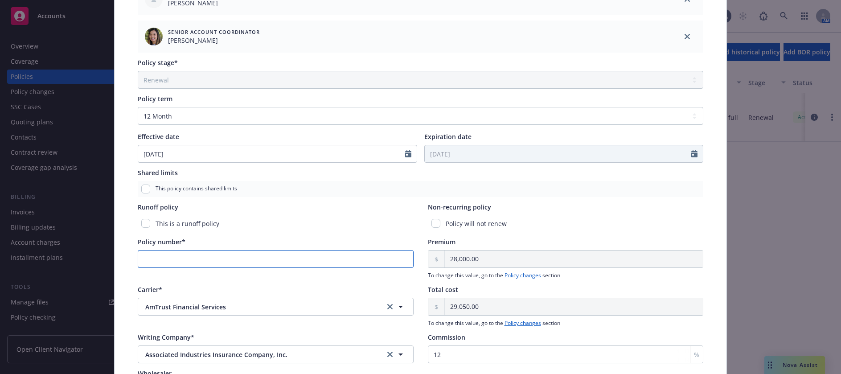
click at [163, 258] on input "Policy number*" at bounding box center [276, 259] width 276 height 18
paste input "ANV160857A"
click at [252, 223] on div "This is a runoff policy" at bounding box center [276, 223] width 276 height 16
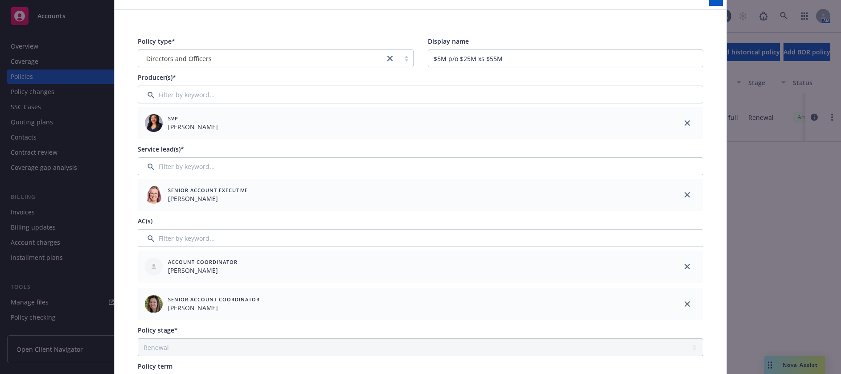
scroll to position [0, 0]
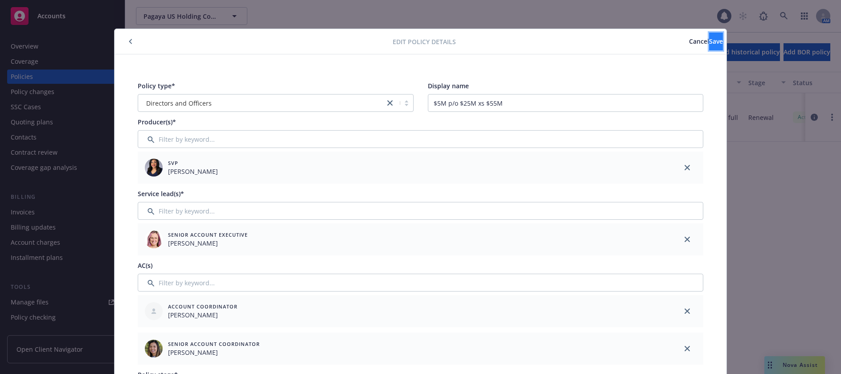
click at [709, 41] on span "Save" at bounding box center [716, 41] width 14 height 8
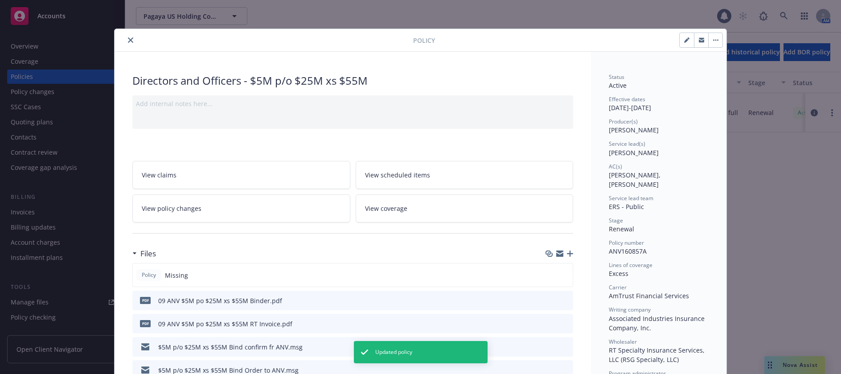
click at [128, 39] on icon "close" at bounding box center [130, 39] width 5 height 5
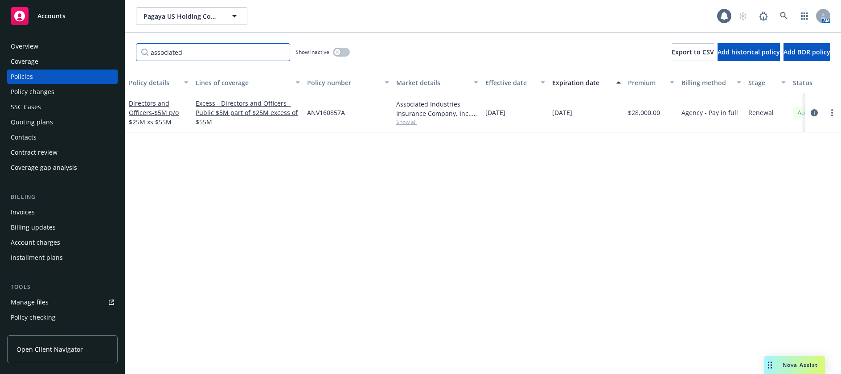
drag, startPoint x: 187, startPoint y: 52, endPoint x: 151, endPoint y: 54, distance: 35.3
click at [151, 54] on input "associated" at bounding box center [213, 52] width 154 height 18
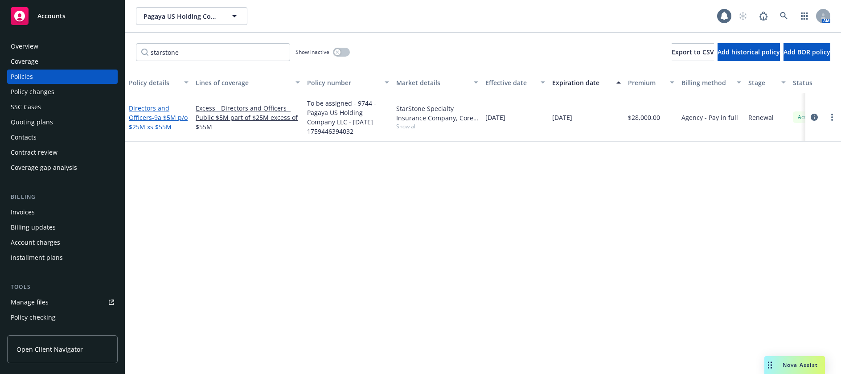
click at [153, 117] on span "- 9a $5M p/o $25M xs $55M" at bounding box center [158, 122] width 59 height 18
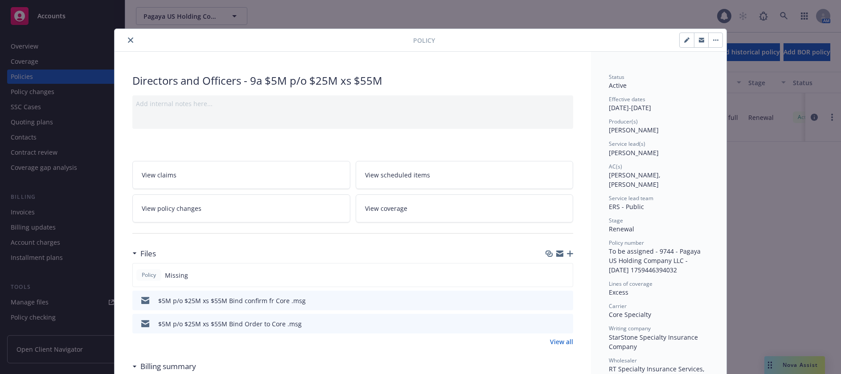
click at [567, 252] on icon "button" at bounding box center [570, 253] width 6 height 6
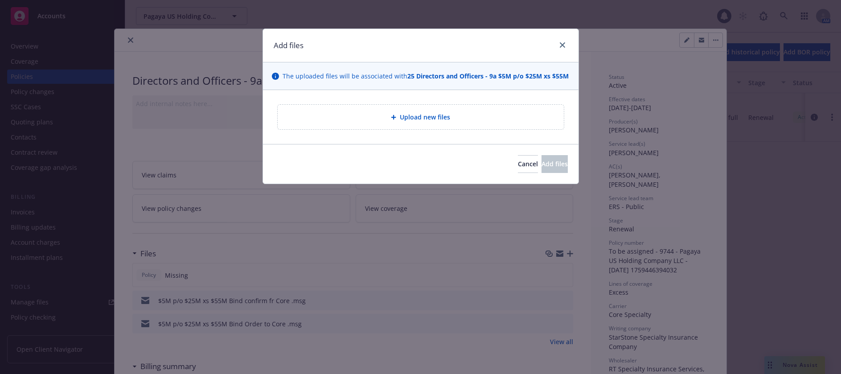
click at [428, 114] on span "Upload new files" at bounding box center [425, 116] width 50 height 9
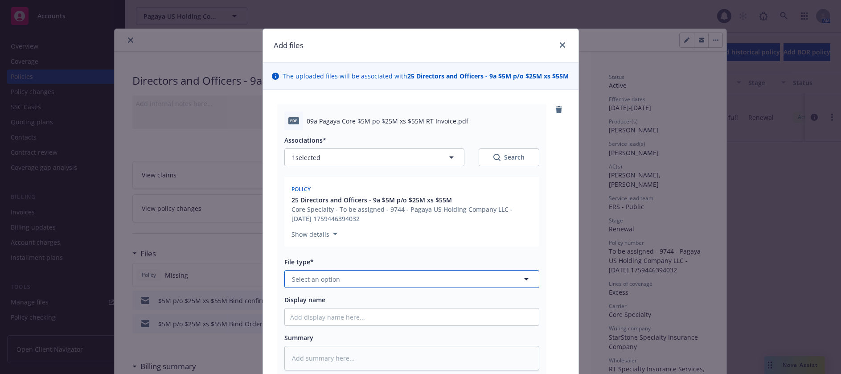
click at [323, 279] on span "Select an option" at bounding box center [316, 278] width 48 height 9
click at [328, 325] on span "Invoice - Third Party" at bounding box center [324, 326] width 61 height 9
click at [337, 316] on input "Display name" at bounding box center [412, 316] width 254 height 17
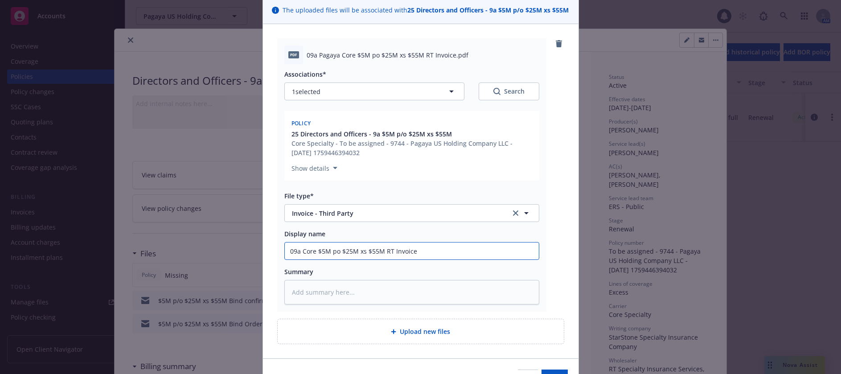
scroll to position [89, 0]
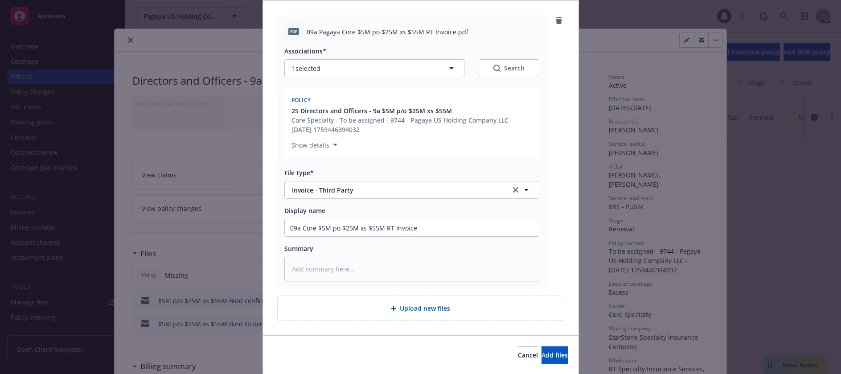
click at [404, 305] on span "Upload new files" at bounding box center [425, 307] width 50 height 9
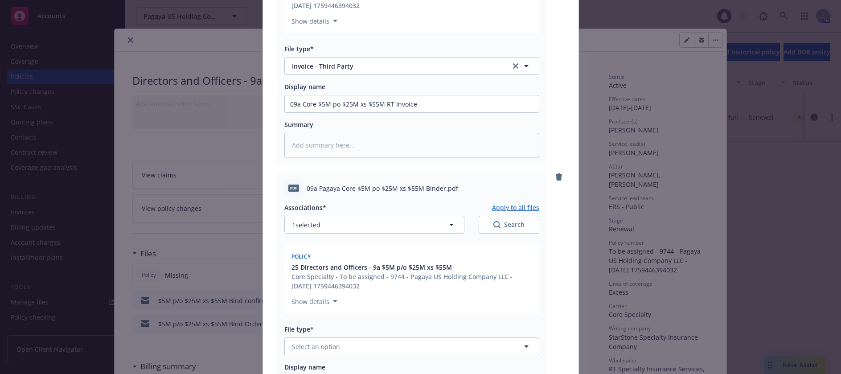
scroll to position [223, 0]
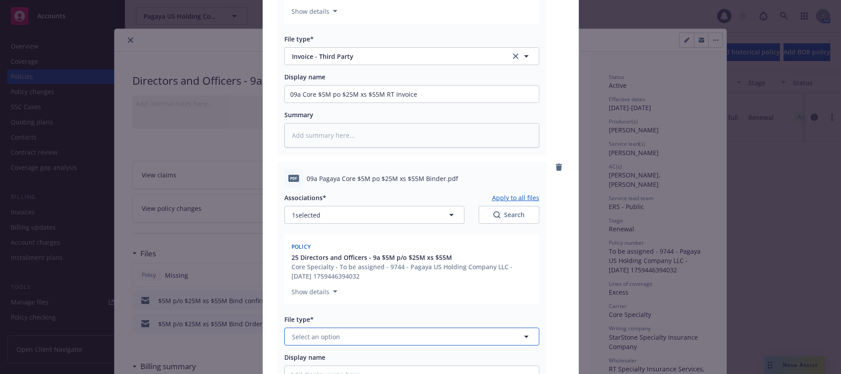
click at [316, 336] on span "Select an option" at bounding box center [316, 336] width 48 height 9
click at [302, 362] on span "Binder" at bounding box center [304, 360] width 20 height 9
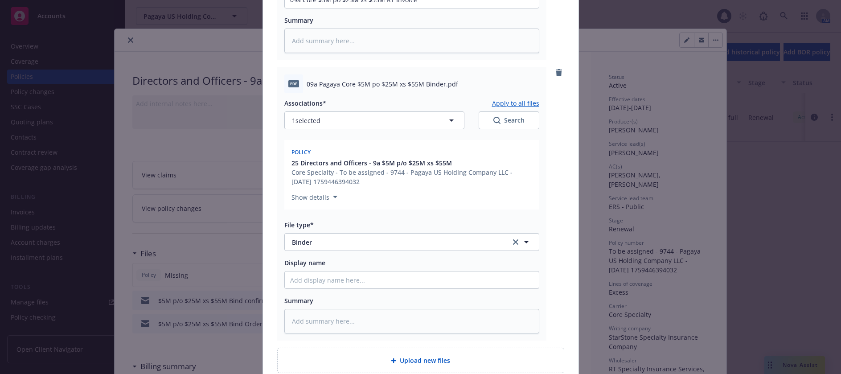
scroll to position [356, 0]
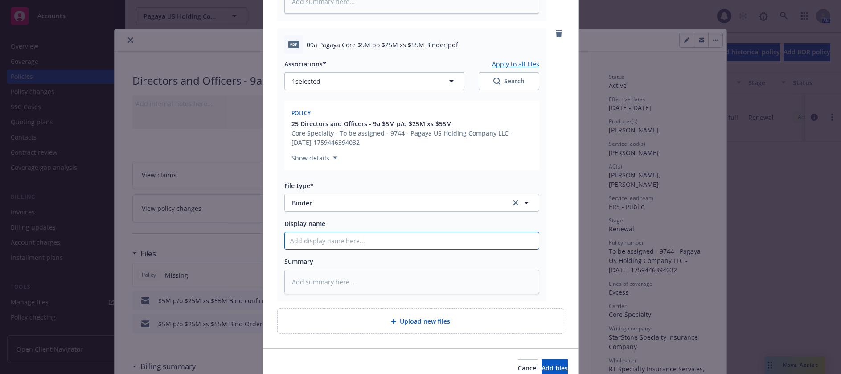
click at [331, 242] on input "Display name" at bounding box center [412, 240] width 254 height 17
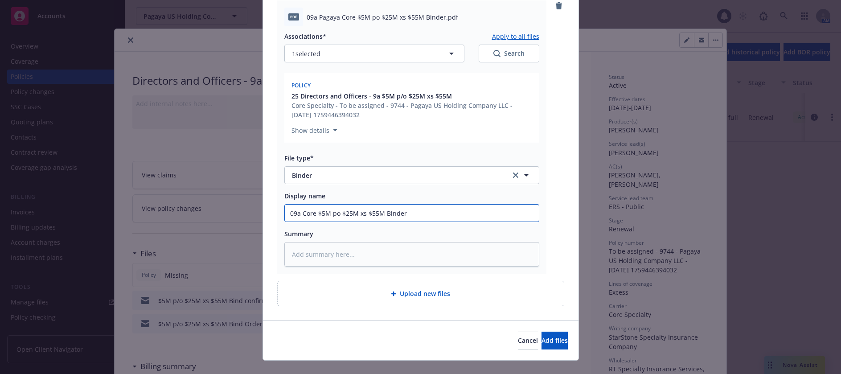
scroll to position [399, 0]
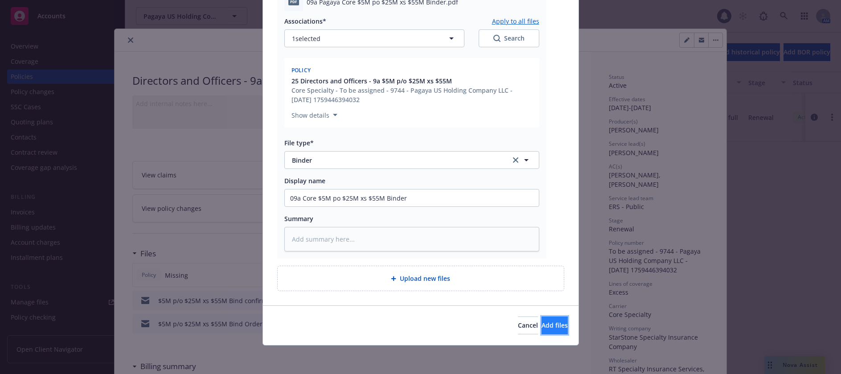
click at [541, 325] on span "Add files" at bounding box center [554, 325] width 26 height 8
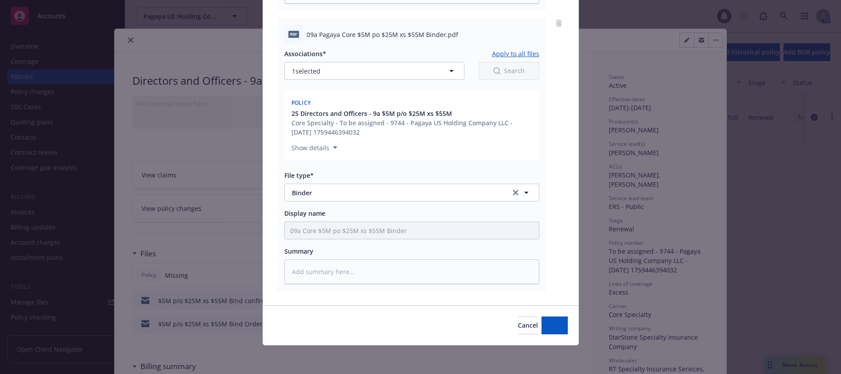
scroll to position [367, 0]
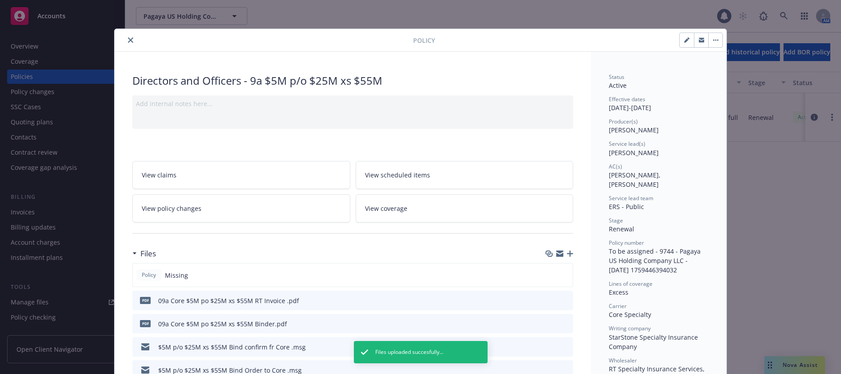
click at [684, 41] on icon "button" at bounding box center [686, 39] width 5 height 5
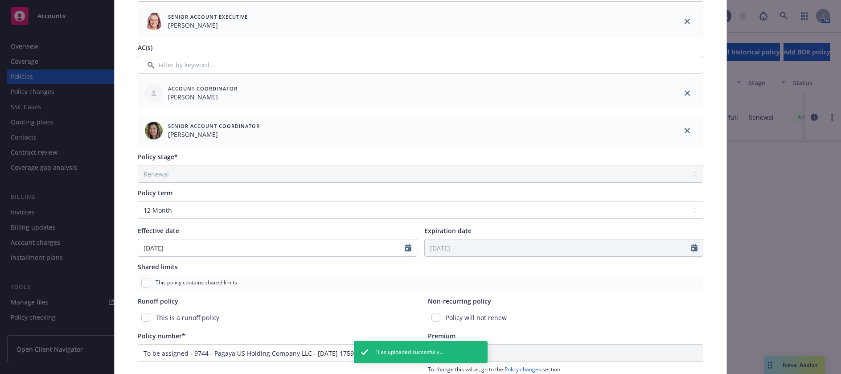
scroll to position [312, 0]
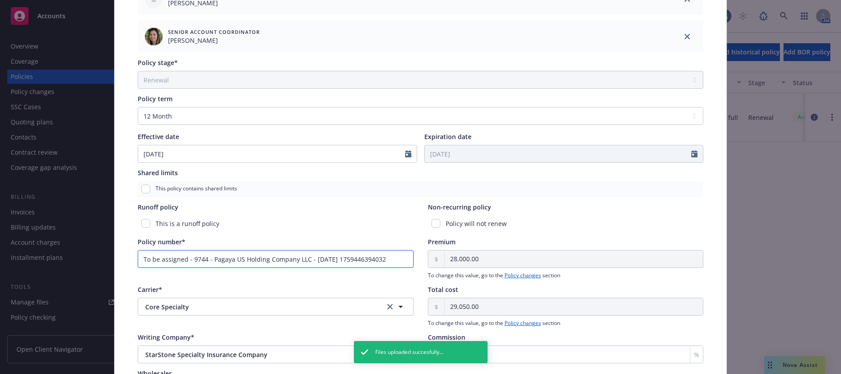
drag, startPoint x: 397, startPoint y: 258, endPoint x: 134, endPoint y: 262, distance: 263.7
click at [134, 262] on div "Policy type* Directors and Officers Display name 9a $5M p/o $25M xs $55M Produc…" at bounding box center [420, 102] width 576 height 677
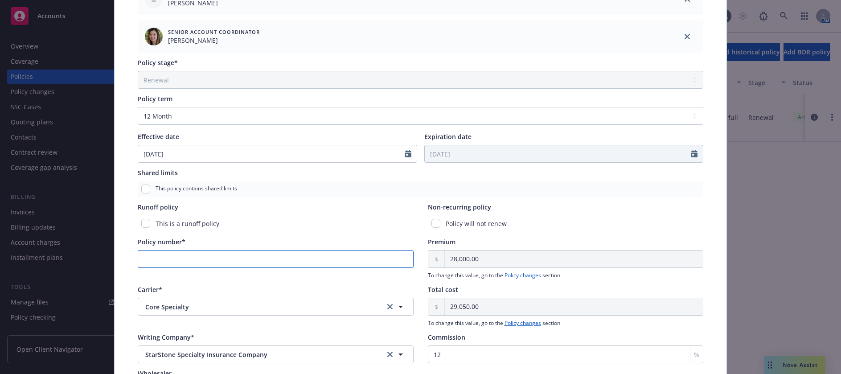
drag, startPoint x: 193, startPoint y: 253, endPoint x: 193, endPoint y: 258, distance: 4.9
click at [193, 258] on input "Policy number*" at bounding box center [276, 259] width 276 height 18
paste input "DNO00039671P-02"
click at [314, 222] on div "This is a runoff policy" at bounding box center [276, 223] width 276 height 16
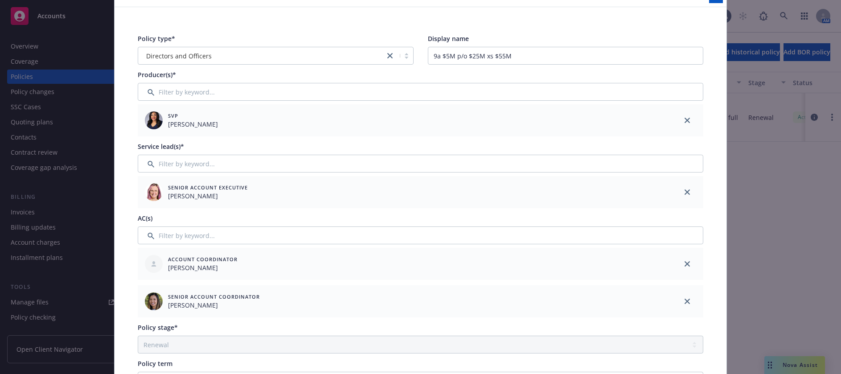
scroll to position [0, 0]
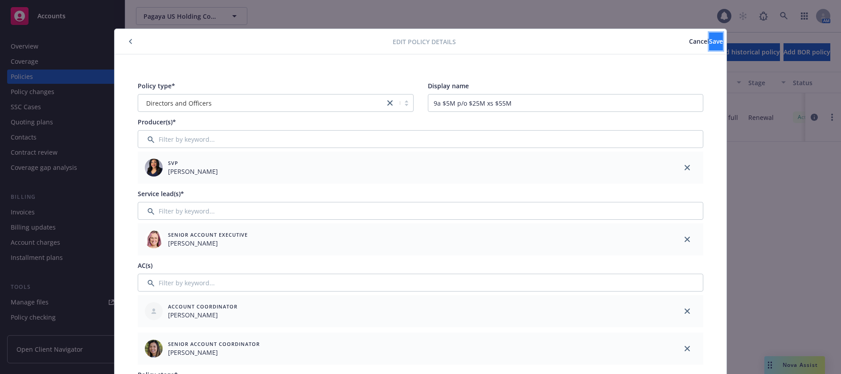
click at [709, 43] on span "Save" at bounding box center [716, 41] width 14 height 8
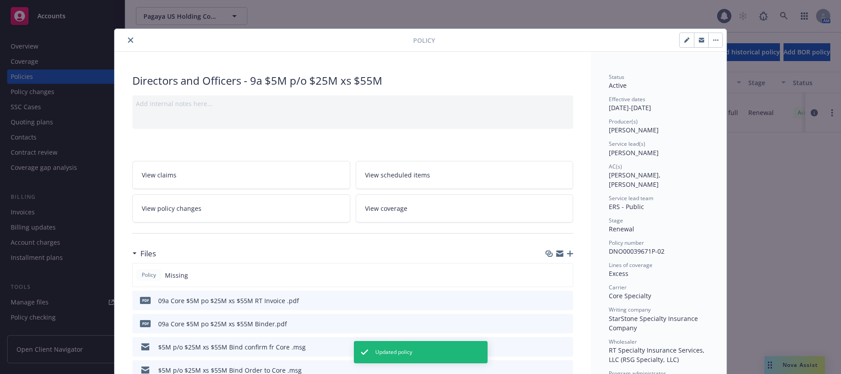
click at [128, 41] on icon "close" at bounding box center [130, 39] width 5 height 5
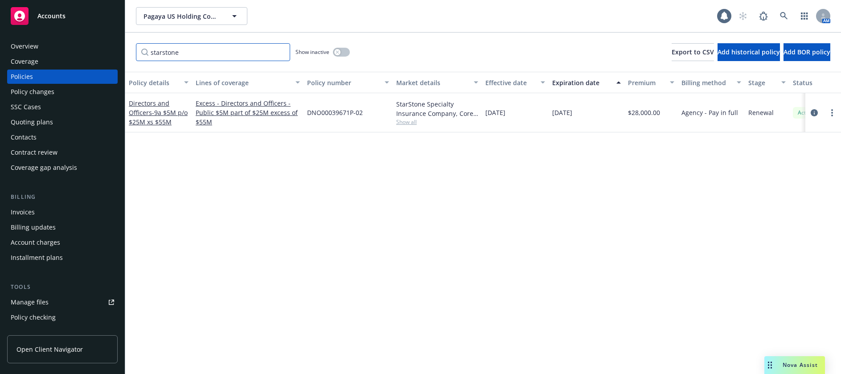
drag, startPoint x: 178, startPoint y: 52, endPoint x: 147, endPoint y: 52, distance: 31.2
click at [147, 52] on input "starstone" at bounding box center [213, 52] width 154 height 18
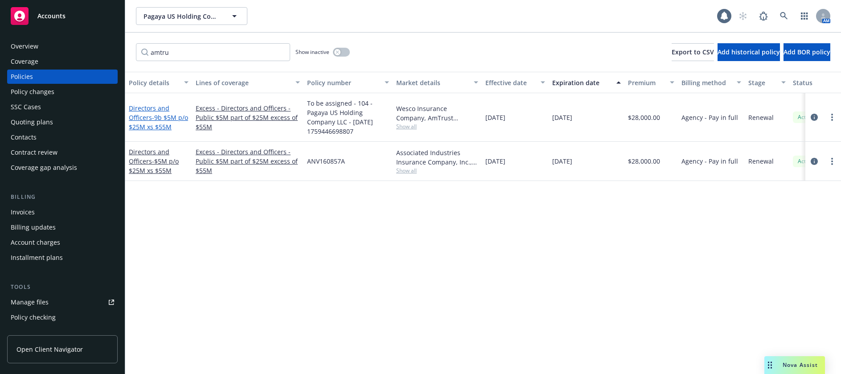
click at [153, 118] on span "- 9b $5M p/o $25M xs $55M" at bounding box center [158, 122] width 59 height 18
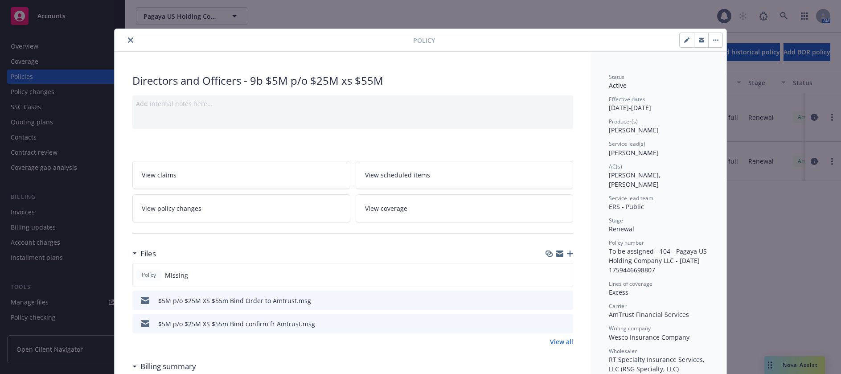
click at [567, 253] on icon "button" at bounding box center [570, 253] width 6 height 6
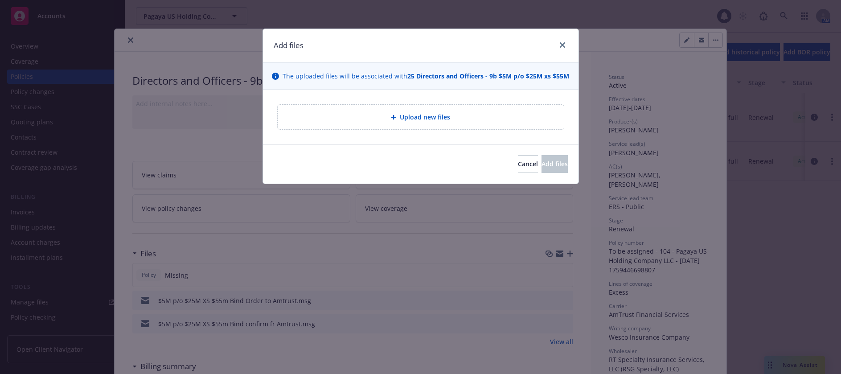
click at [437, 114] on span "Upload new files" at bounding box center [425, 116] width 50 height 9
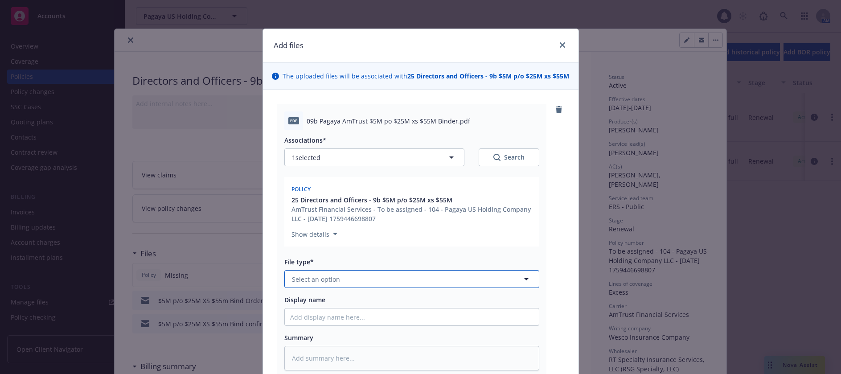
click at [319, 281] on span "Select an option" at bounding box center [316, 278] width 48 height 9
click at [307, 303] on span "Binder" at bounding box center [304, 303] width 20 height 9
click at [322, 316] on input "Display name" at bounding box center [412, 316] width 254 height 17
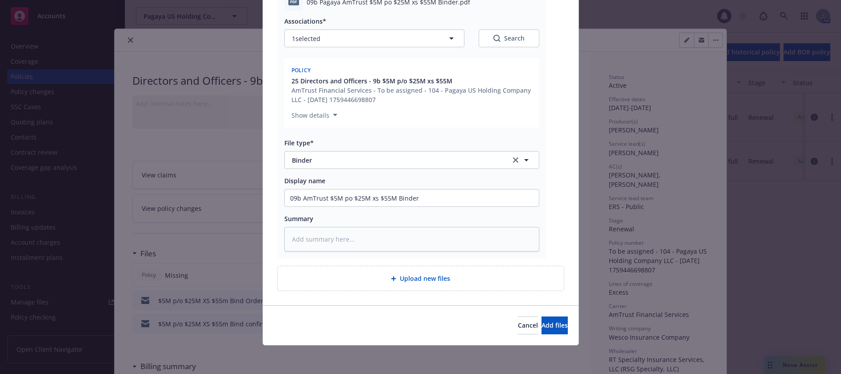
click at [438, 281] on span "Upload new files" at bounding box center [425, 277] width 50 height 9
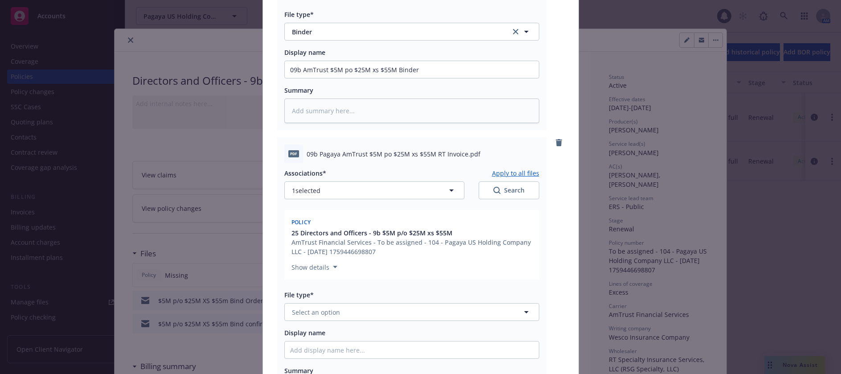
scroll to position [253, 0]
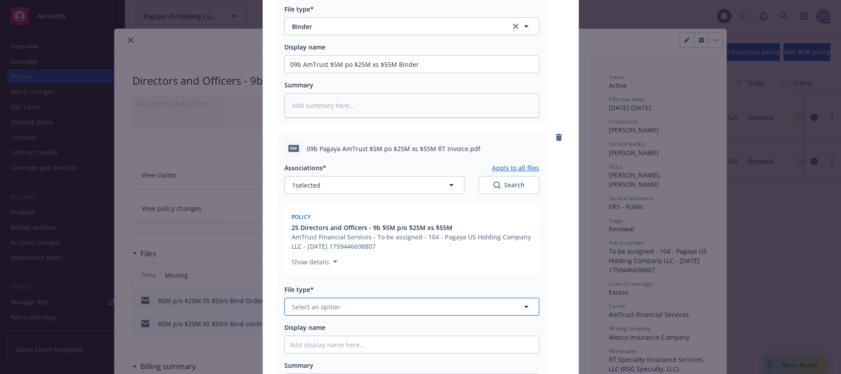
click at [315, 305] on span "Select an option" at bounding box center [316, 306] width 48 height 9
click at [324, 354] on span "Invoice - Third Party" at bounding box center [324, 354] width 61 height 9
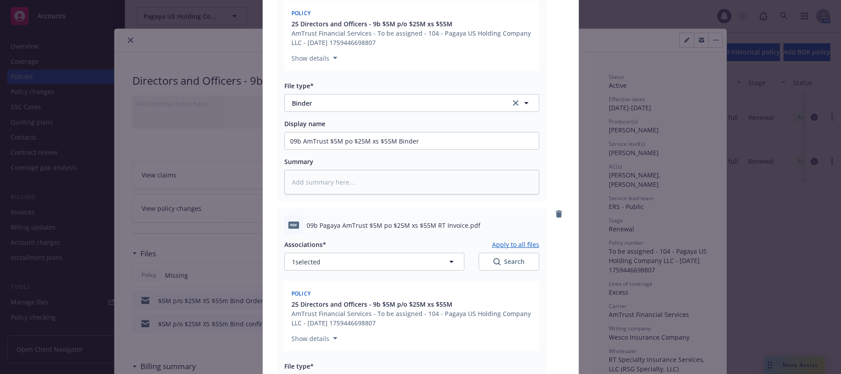
scroll to position [163, 0]
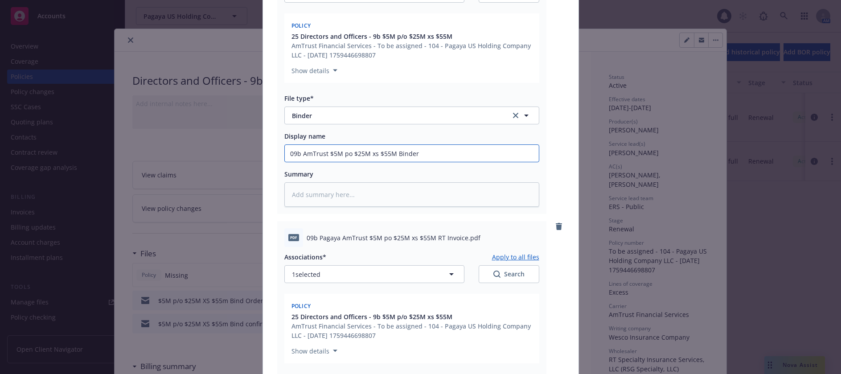
drag, startPoint x: 415, startPoint y: 152, endPoint x: 283, endPoint y: 156, distance: 132.4
click at [285, 156] on input "09b AmTrust $5M po $25M xs $55M Binder" at bounding box center [412, 153] width 254 height 17
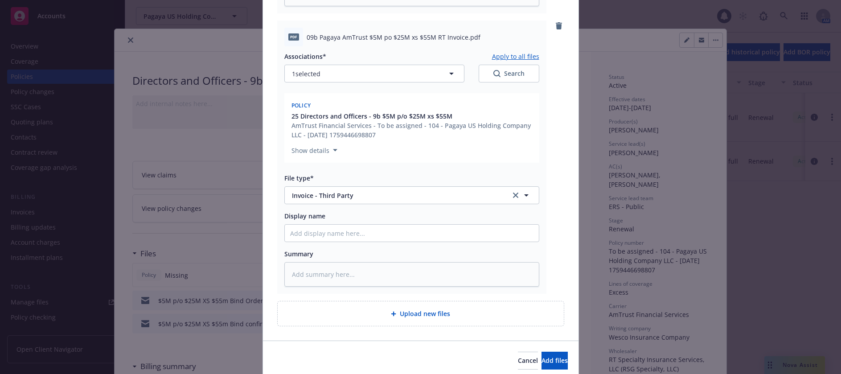
scroll to position [386, 0]
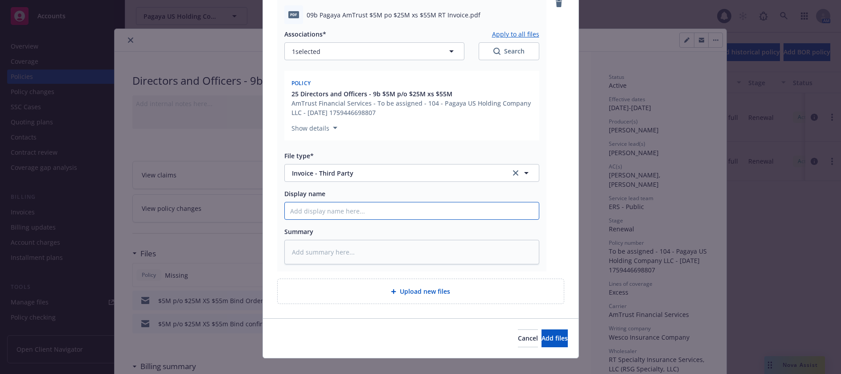
click at [317, 208] on input "Display name" at bounding box center [412, 210] width 254 height 17
paste input "09b AmTrust $5M po $25M xs $55M Binder"
click at [541, 334] on span "Add files" at bounding box center [554, 338] width 26 height 8
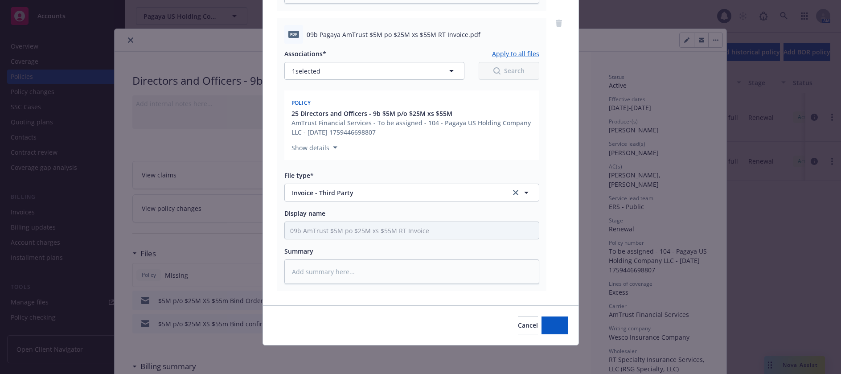
scroll to position [367, 0]
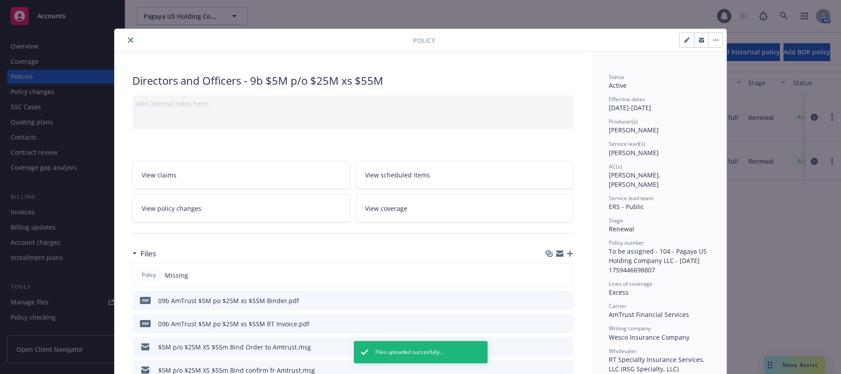
click at [684, 38] on icon "button" at bounding box center [686, 39] width 5 height 5
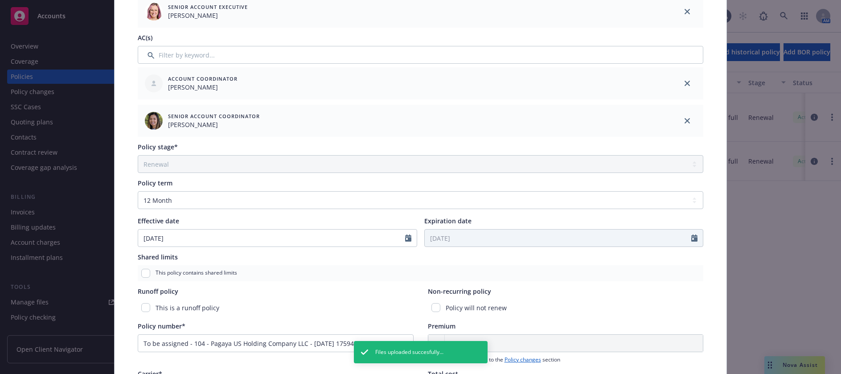
scroll to position [267, 0]
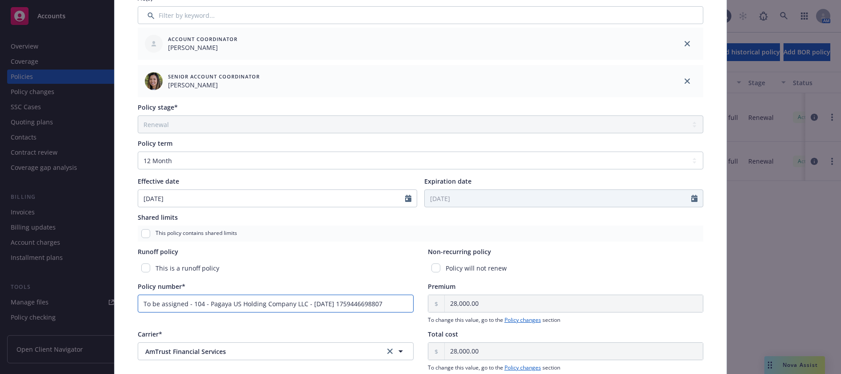
drag, startPoint x: 390, startPoint y: 305, endPoint x: 135, endPoint y: 305, distance: 255.2
click at [138, 305] on input "To be assigned - 104 - Pagaya US Holding Company LLC - [DATE] 1759446698807" at bounding box center [276, 303] width 276 height 18
click at [196, 307] on input "Policy number*" at bounding box center [276, 303] width 276 height 18
paste input "EUW1948675 03"
click at [319, 264] on div "This is a runoff policy" at bounding box center [276, 268] width 276 height 16
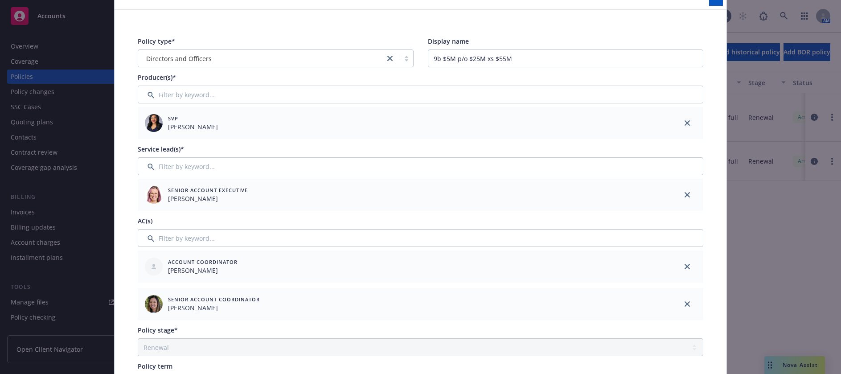
scroll to position [0, 0]
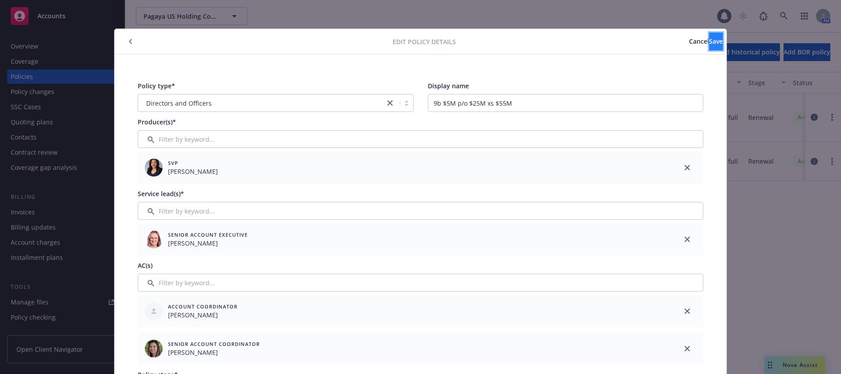
click at [709, 40] on span "Save" at bounding box center [716, 41] width 14 height 8
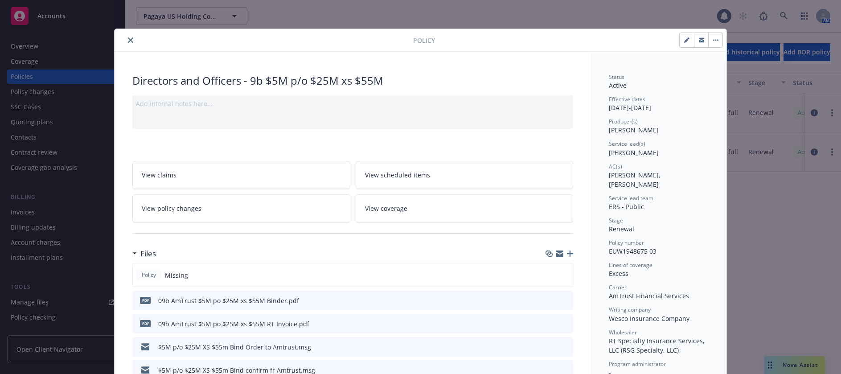
click at [129, 39] on icon "close" at bounding box center [130, 39] width 5 height 5
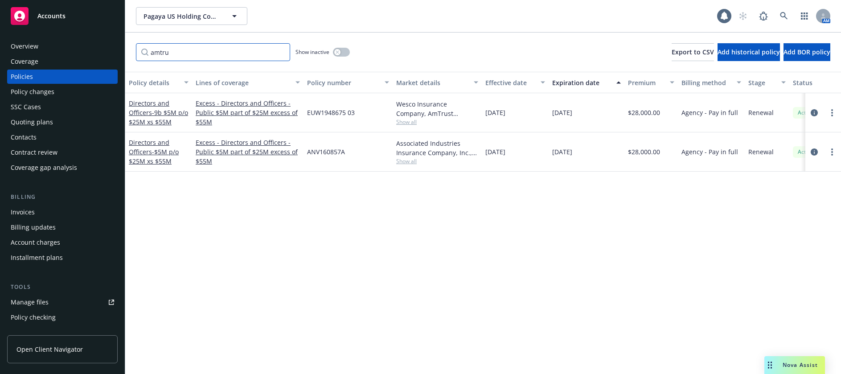
drag, startPoint x: 175, startPoint y: 51, endPoint x: 151, endPoint y: 53, distance: 24.2
click at [151, 53] on input "amtru" at bounding box center [213, 52] width 154 height 18
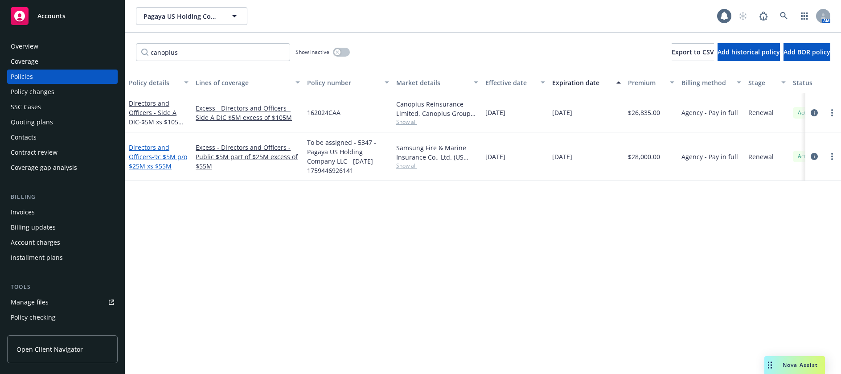
click at [151, 162] on span "- 9c $5M p/o $25M xs $55M" at bounding box center [158, 161] width 58 height 18
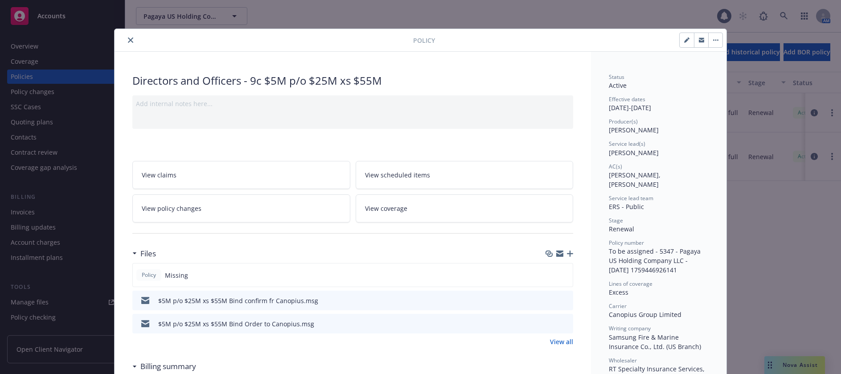
click at [567, 253] on icon "button" at bounding box center [570, 253] width 6 height 6
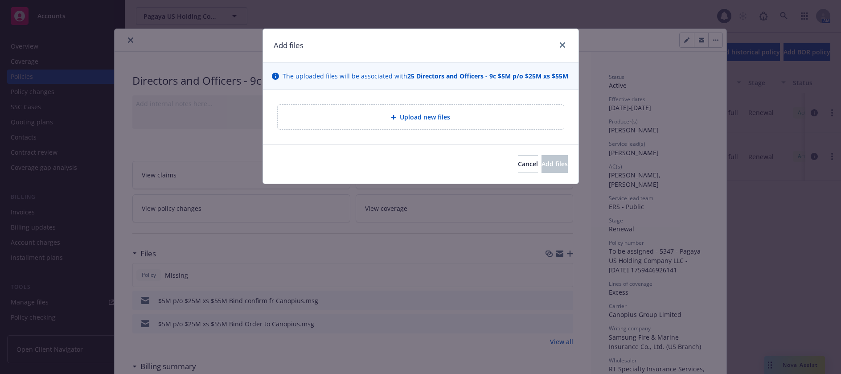
click at [436, 116] on span "Upload new files" at bounding box center [425, 116] width 50 height 9
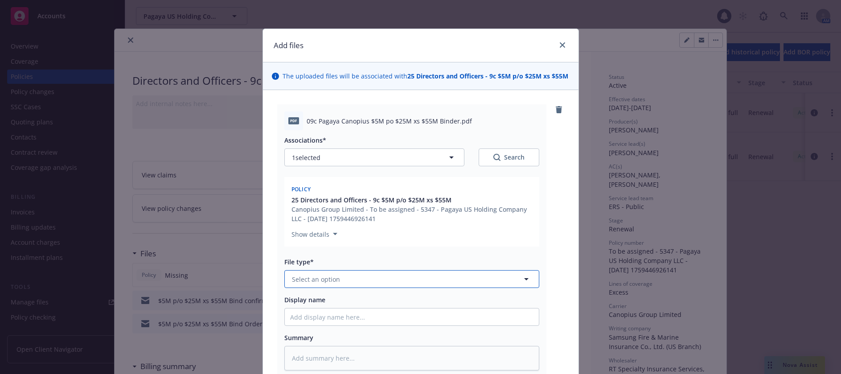
click at [332, 282] on span "Select an option" at bounding box center [316, 278] width 48 height 9
click at [306, 302] on span "Binder" at bounding box center [304, 303] width 20 height 9
click at [316, 317] on input "Display name" at bounding box center [412, 316] width 254 height 17
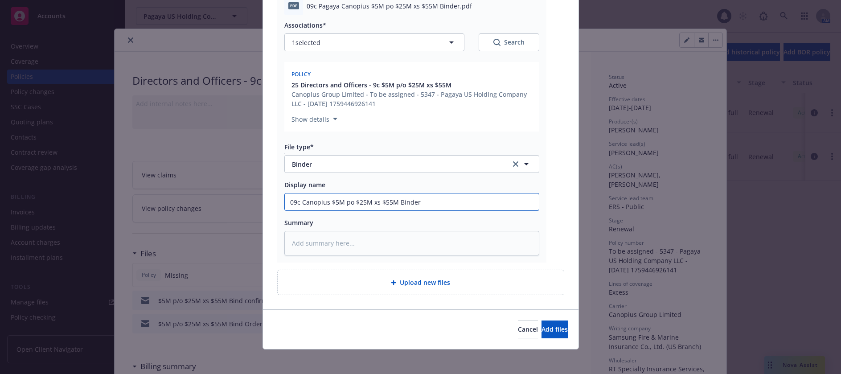
scroll to position [119, 0]
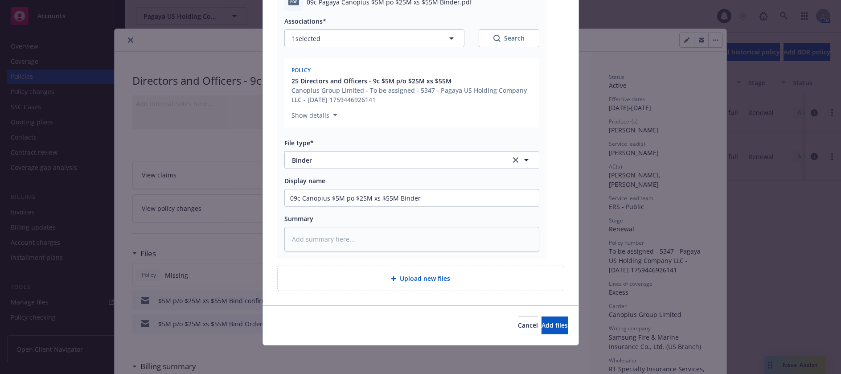
click at [414, 277] on span "Upload new files" at bounding box center [425, 277] width 50 height 9
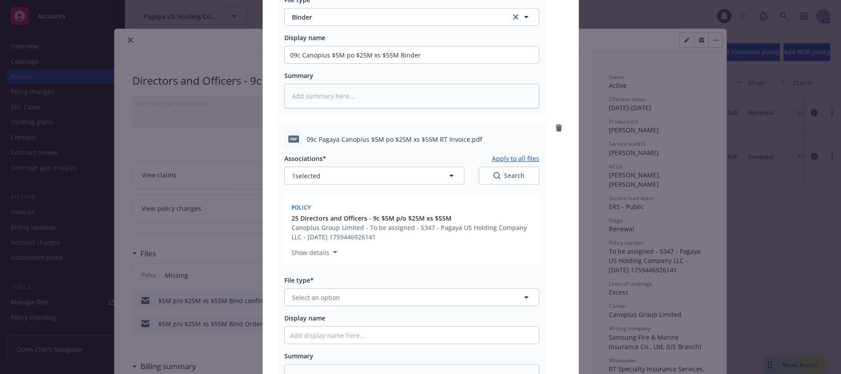
scroll to position [297, 0]
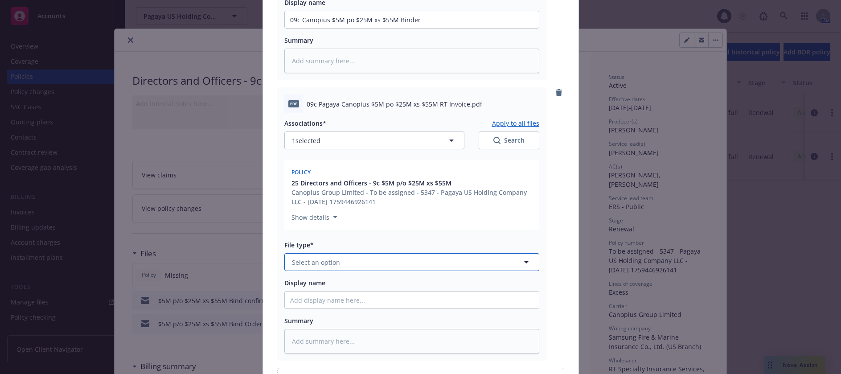
click at [321, 261] on span "Select an option" at bounding box center [316, 261] width 48 height 9
click at [330, 306] on span "Invoice - Third Party" at bounding box center [324, 310] width 61 height 9
drag, startPoint x: 416, startPoint y: 19, endPoint x: 285, endPoint y: 24, distance: 131.5
click at [285, 24] on input "09c Canopius $5M po $25M xs $55M Binder" at bounding box center [412, 19] width 254 height 17
click at [344, 301] on input "Display name" at bounding box center [412, 299] width 254 height 17
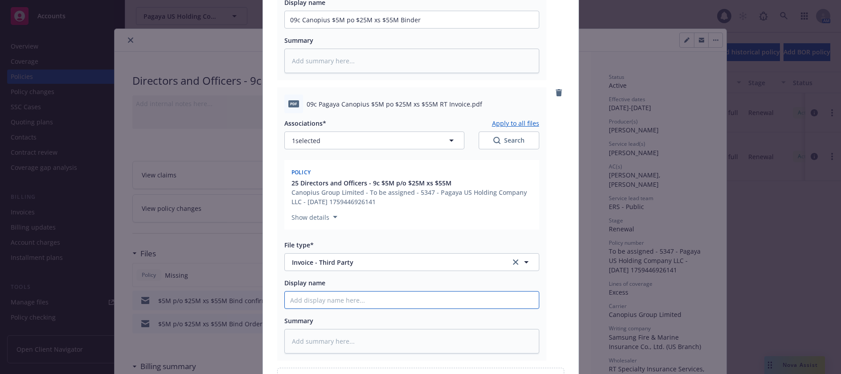
paste input "09c Canopius $5M po $25M xs $55M Binder"
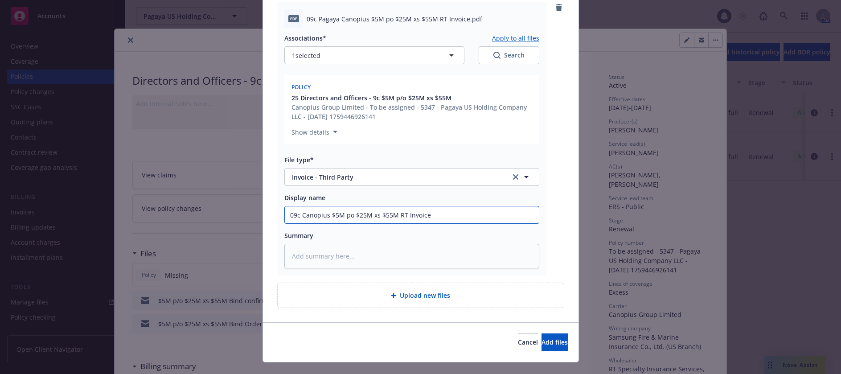
scroll to position [399, 0]
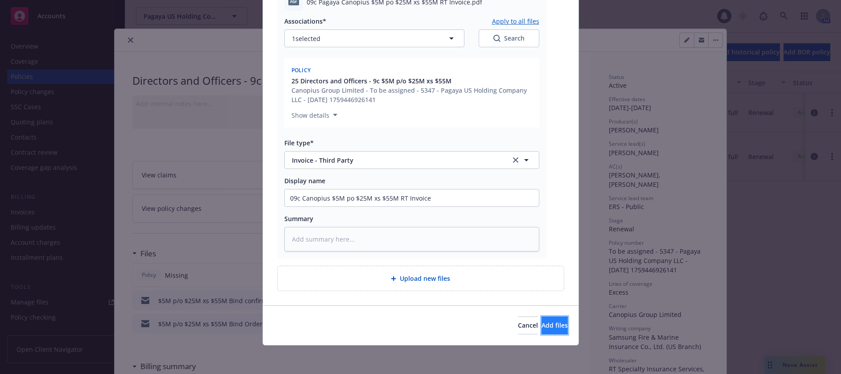
click at [542, 327] on span "Add files" at bounding box center [554, 325] width 26 height 8
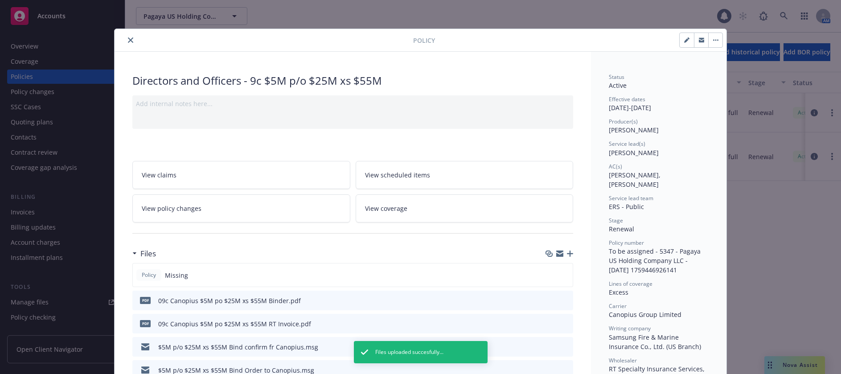
click at [684, 38] on icon "button" at bounding box center [686, 39] width 5 height 5
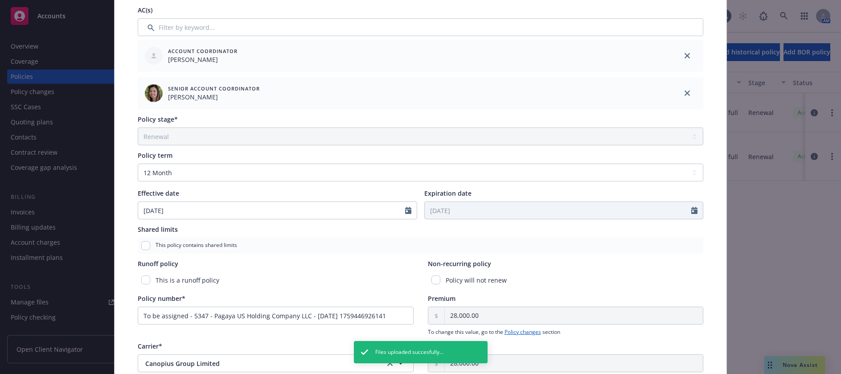
scroll to position [267, 0]
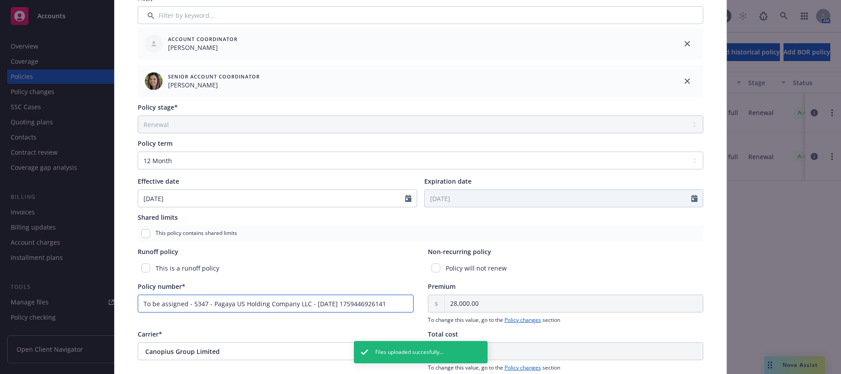
drag, startPoint x: 399, startPoint y: 303, endPoint x: 126, endPoint y: 301, distance: 272.6
click at [126, 301] on div "Policy type* Directors and Officers Display name 9c $5M p/o $25M xs $55M Produc…" at bounding box center [420, 146] width 612 height 719
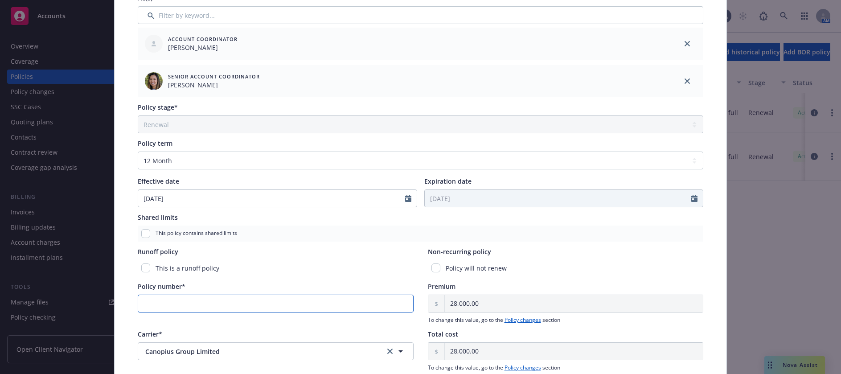
click at [174, 302] on input "Policy number*" at bounding box center [276, 303] width 276 height 18
paste input "SGC 0987-03"
click at [312, 245] on div "Policy type* Directors and Officers Display name 9c $5M p/o $25M xs $55M Produc…" at bounding box center [420, 146] width 576 height 677
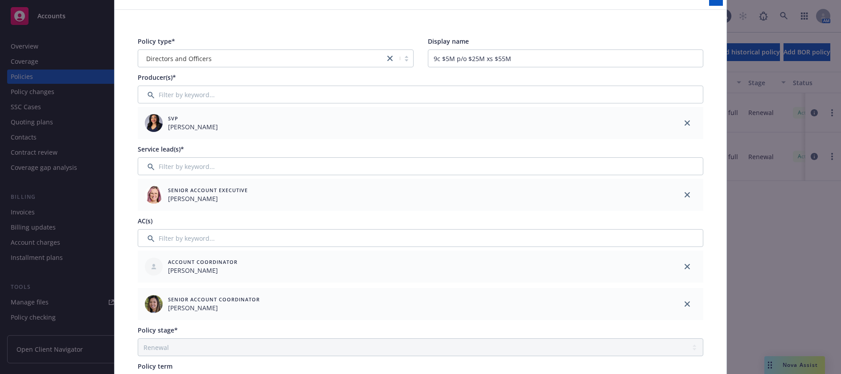
scroll to position [0, 0]
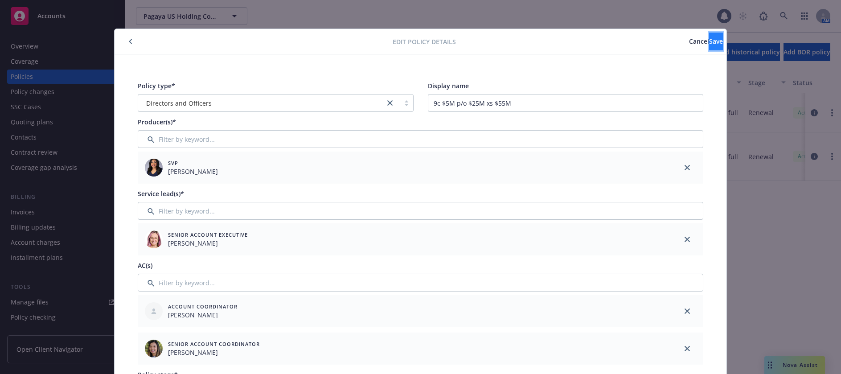
click at [709, 41] on span "Save" at bounding box center [716, 41] width 14 height 8
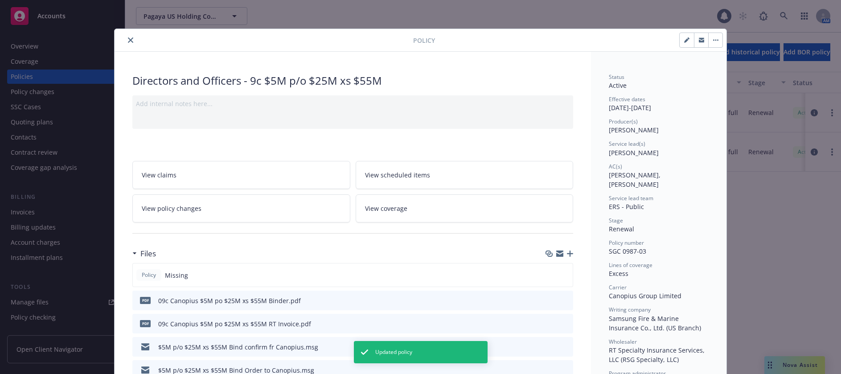
click at [128, 39] on icon "close" at bounding box center [130, 39] width 5 height 5
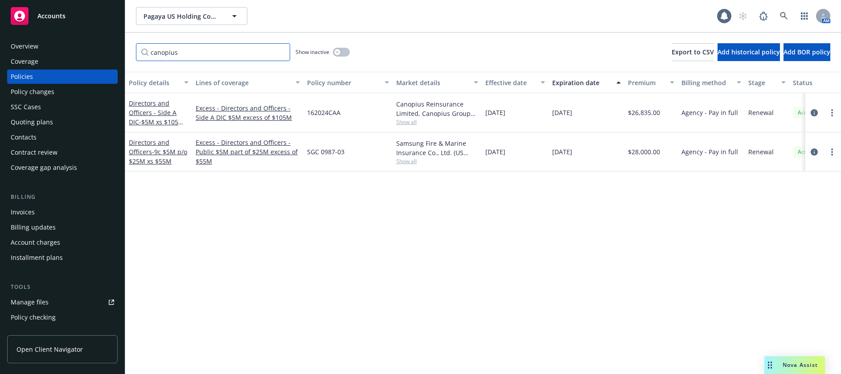
drag, startPoint x: 181, startPoint y: 53, endPoint x: 153, endPoint y: 53, distance: 28.1
click at [153, 53] on input "canopius" at bounding box center [213, 52] width 154 height 18
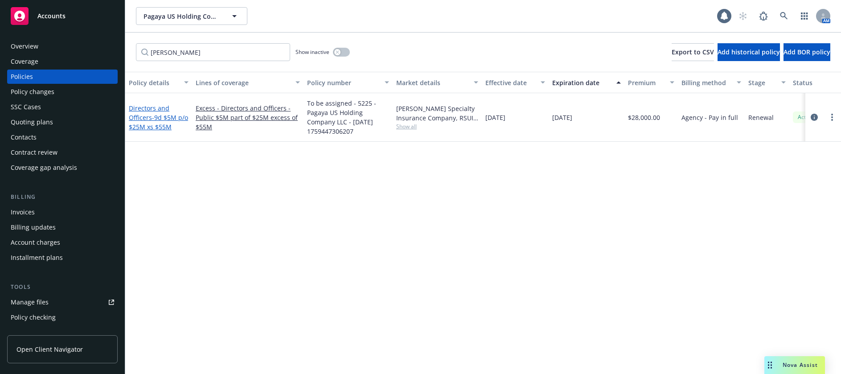
click at [162, 117] on span "- 9d $5M p/o $25M xs $55M" at bounding box center [158, 122] width 59 height 18
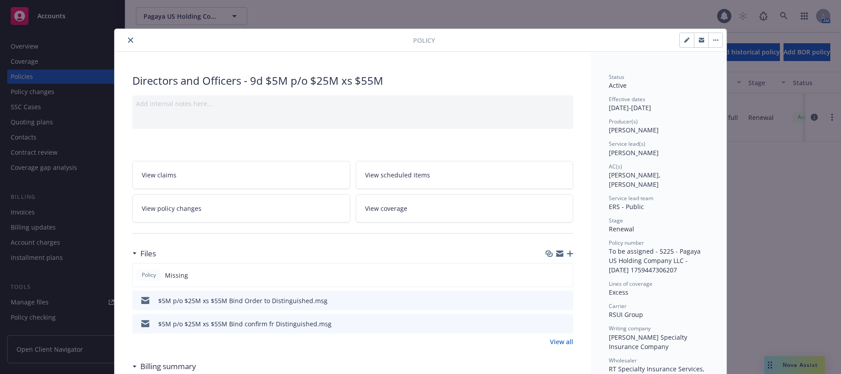
click at [568, 256] on icon "button" at bounding box center [570, 253] width 6 height 6
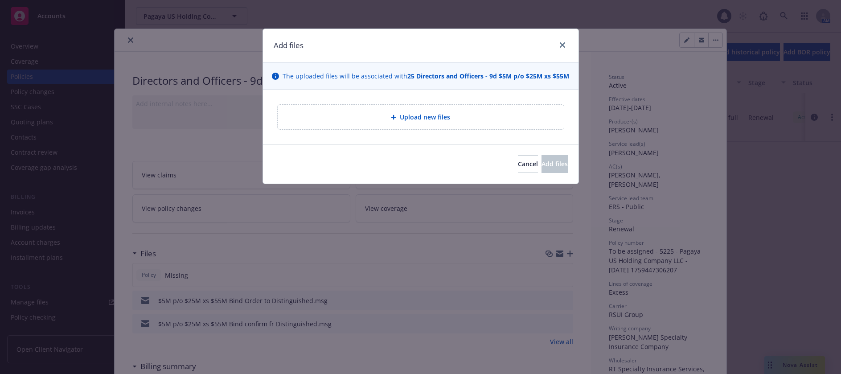
click at [436, 118] on span "Upload new files" at bounding box center [425, 116] width 50 height 9
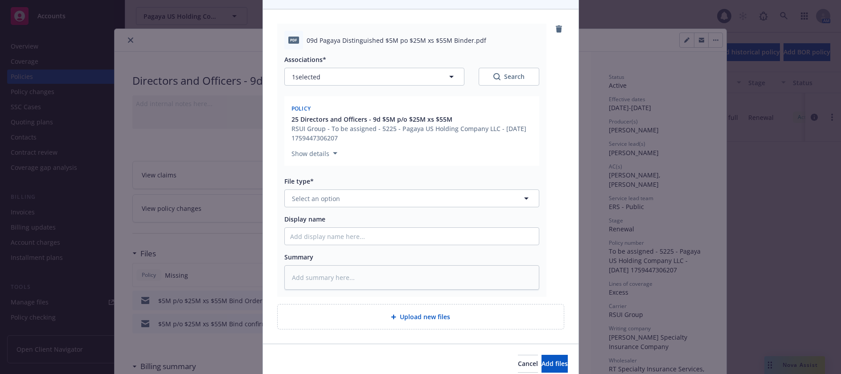
scroll to position [89, 0]
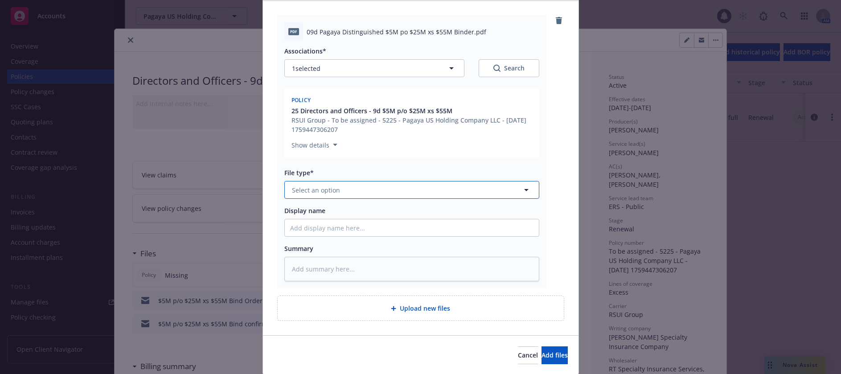
click at [339, 191] on button "Select an option" at bounding box center [411, 190] width 255 height 18
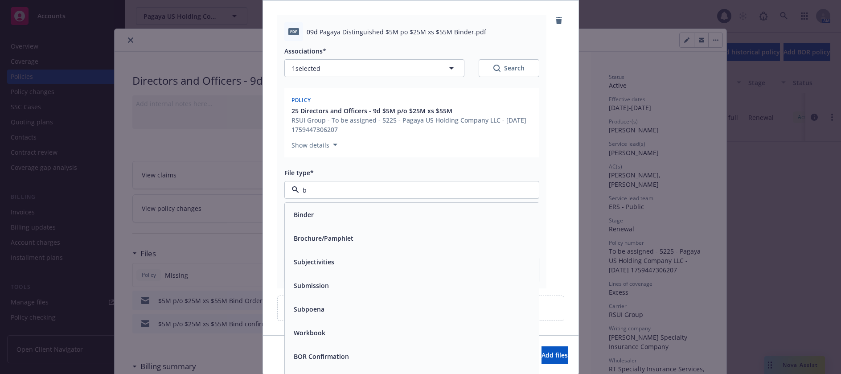
click at [308, 213] on span "Binder" at bounding box center [304, 214] width 20 height 9
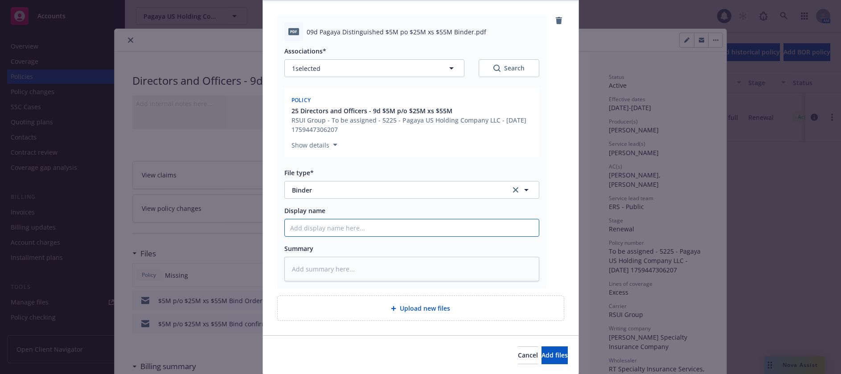
click at [317, 229] on input "Display name" at bounding box center [412, 227] width 254 height 17
click at [404, 310] on span "Upload new files" at bounding box center [425, 307] width 50 height 9
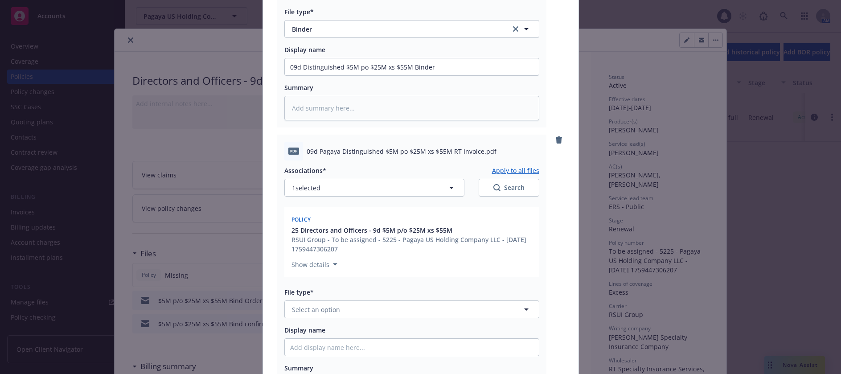
scroll to position [267, 0]
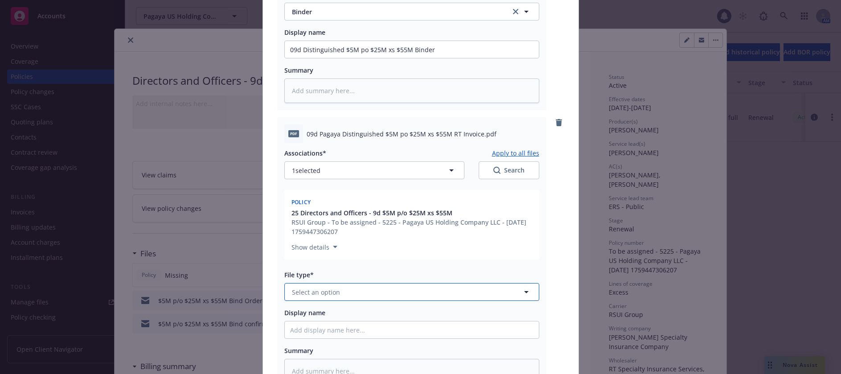
click at [325, 288] on span "Select an option" at bounding box center [316, 291] width 48 height 9
click at [336, 337] on span "Invoice - Third Party" at bounding box center [324, 339] width 61 height 9
drag, startPoint x: 432, startPoint y: 50, endPoint x: 285, endPoint y: 43, distance: 147.2
click at [285, 43] on input "09d Distinguished $5M po $25M xs $55M Binder" at bounding box center [412, 49] width 254 height 17
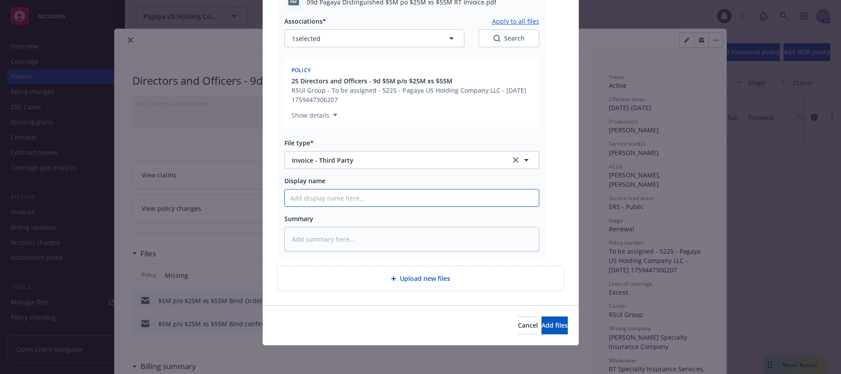
click at [346, 193] on input "Display name" at bounding box center [412, 197] width 254 height 17
paste input "09d Distinguished $5M po $25M xs $55M Binder"
click at [541, 322] on span "Add files" at bounding box center [554, 325] width 26 height 8
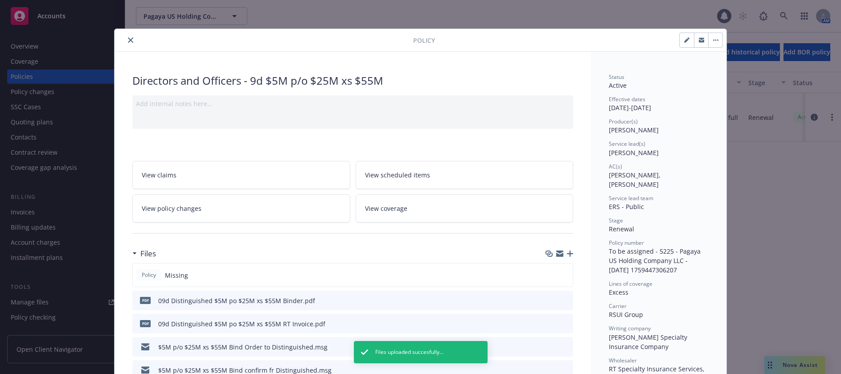
click at [684, 39] on icon "button" at bounding box center [686, 39] width 5 height 5
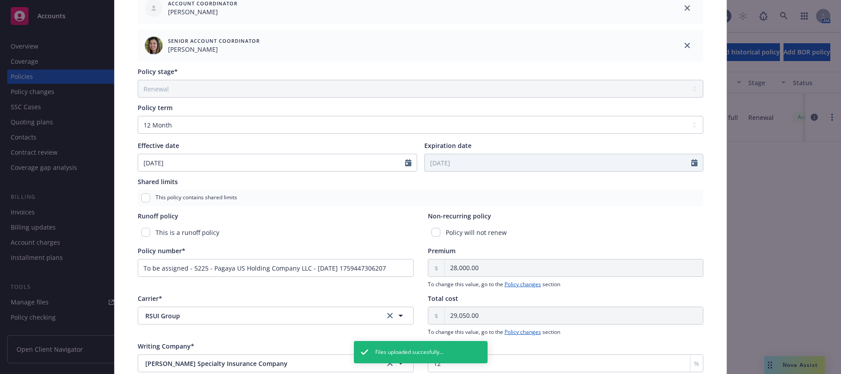
scroll to position [312, 0]
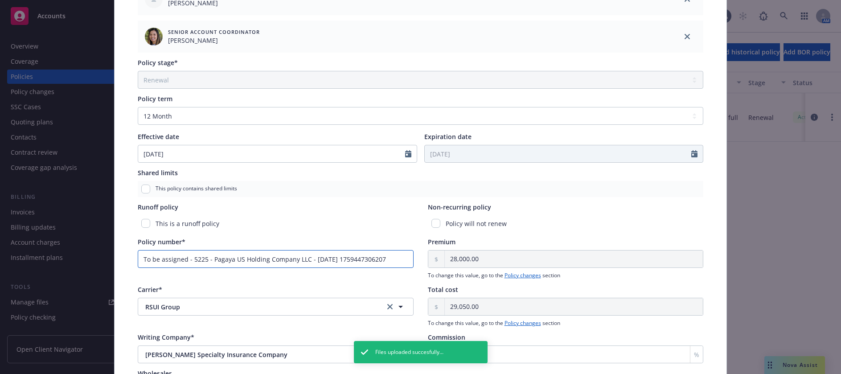
drag, startPoint x: 394, startPoint y: 261, endPoint x: 132, endPoint y: 257, distance: 261.9
click at [132, 257] on div "Policy type* Directors and Officers Display name 9d $5M p/o $25M xs $55M Produc…" at bounding box center [420, 102] width 576 height 677
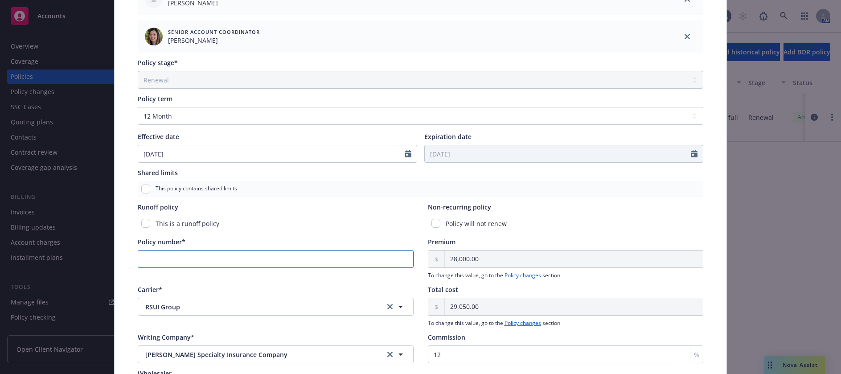
click at [150, 261] on input "Policy number*" at bounding box center [276, 259] width 276 height 18
paste input "VEL-100284-00"
click at [259, 228] on div "This is a runoff policy" at bounding box center [276, 223] width 276 height 16
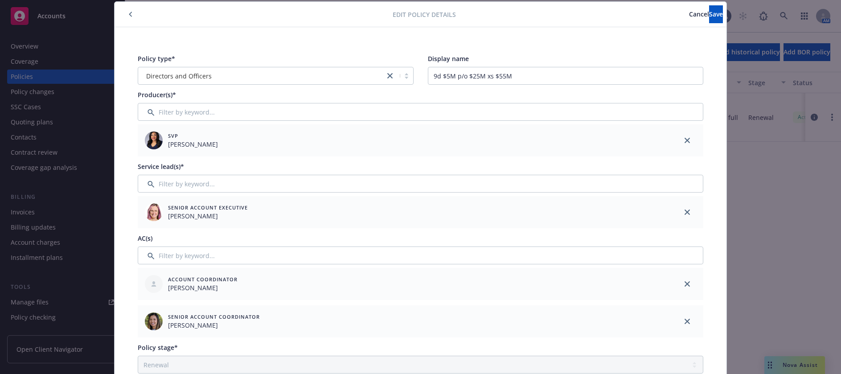
scroll to position [0, 0]
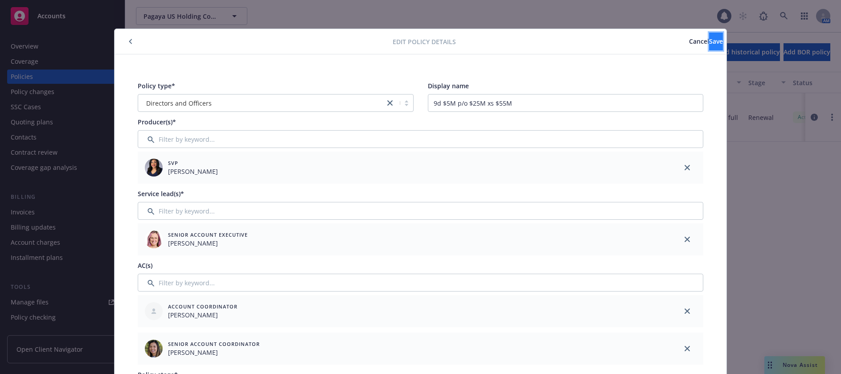
click at [709, 43] on span "Save" at bounding box center [716, 41] width 14 height 8
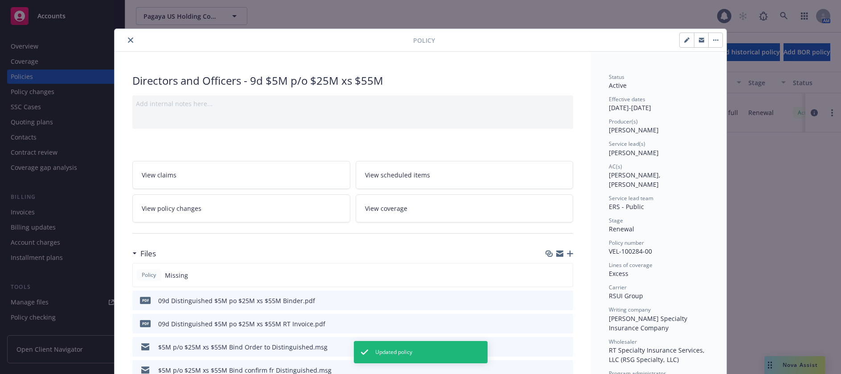
click at [128, 40] on icon "close" at bounding box center [130, 39] width 5 height 5
